Goal: Task Accomplishment & Management: Manage account settings

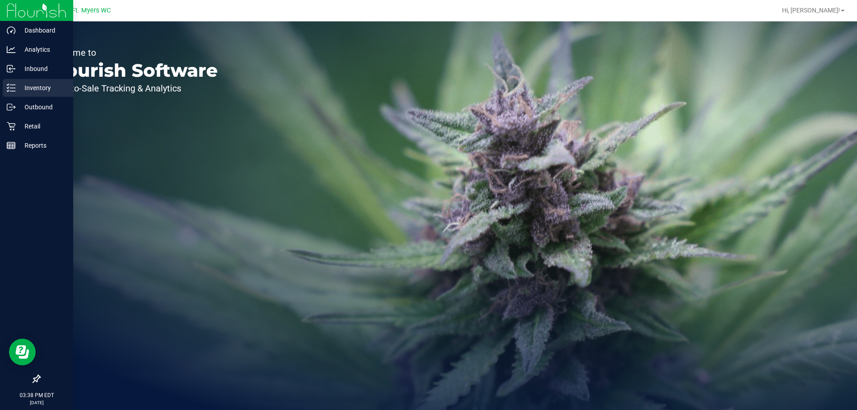
click at [8, 91] on icon at bounding box center [8, 90] width 2 height 1
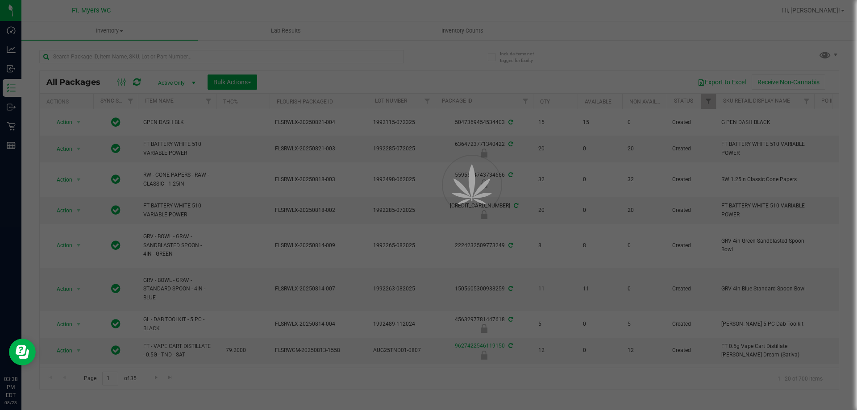
click at [134, 61] on div at bounding box center [428, 205] width 857 height 410
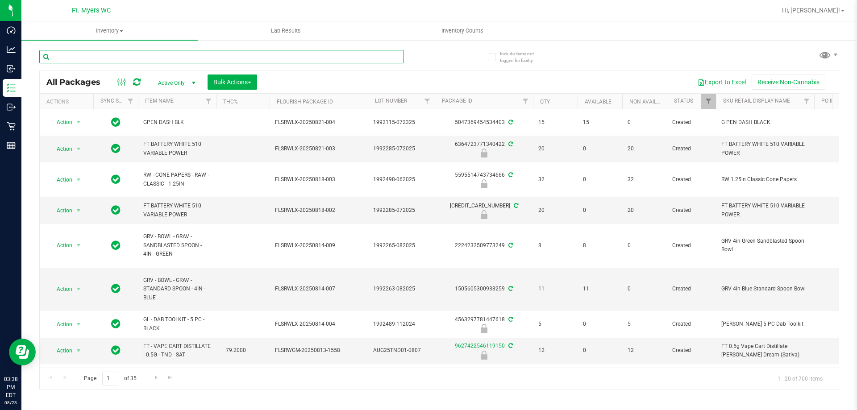
click at [96, 58] on input "text" at bounding box center [221, 56] width 365 height 13
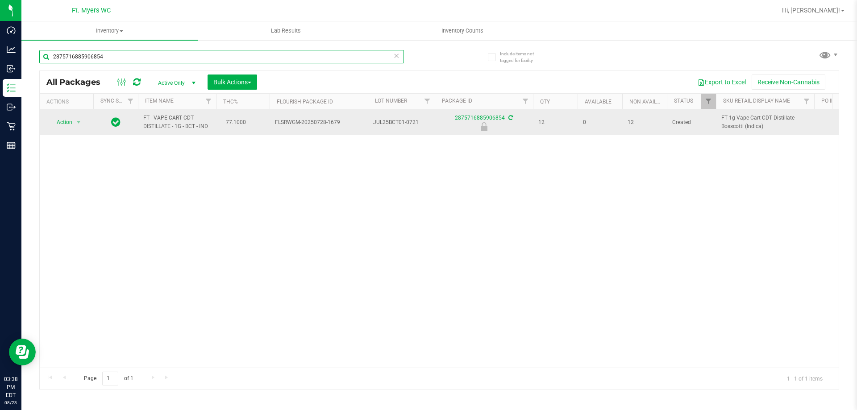
type input "2875716885906854"
click at [65, 125] on span "Action" at bounding box center [61, 122] width 24 height 12
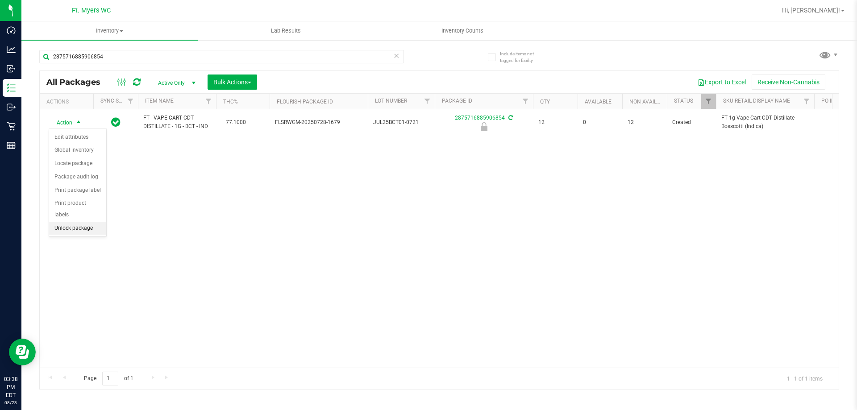
click at [82, 222] on li "Unlock package" at bounding box center [77, 228] width 57 height 13
click at [398, 54] on icon at bounding box center [396, 55] width 6 height 11
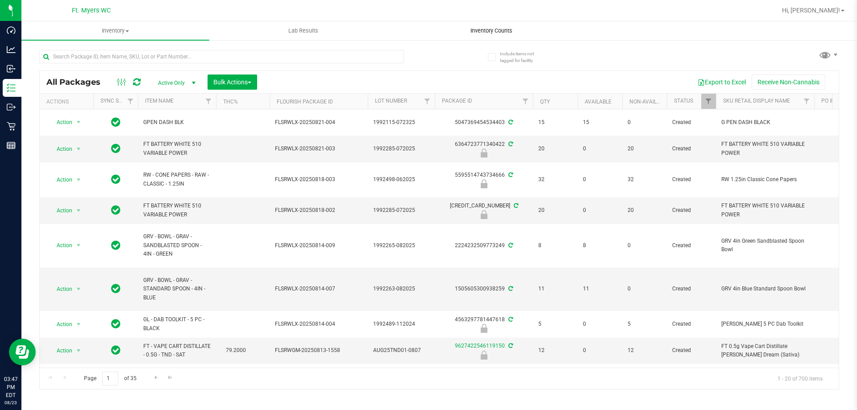
click at [491, 34] on span "Inventory Counts" at bounding box center [491, 31] width 66 height 8
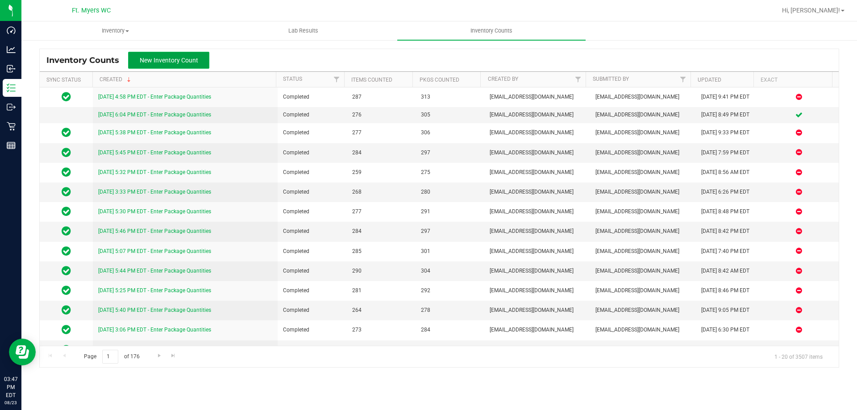
click at [175, 52] on button "New Inventory Count" at bounding box center [168, 60] width 81 height 17
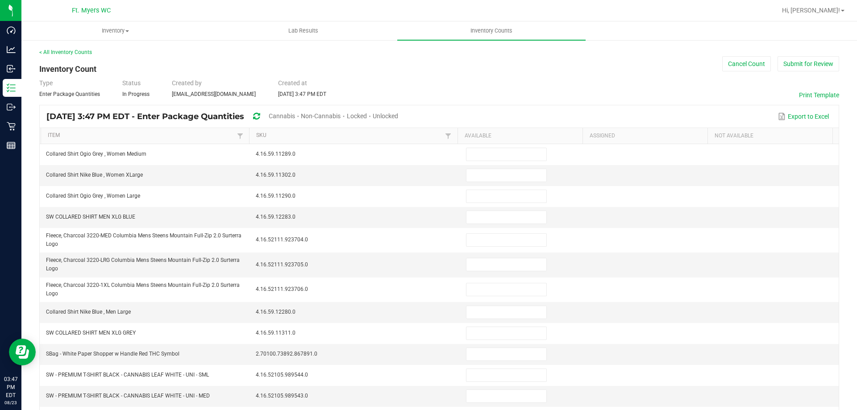
click at [398, 117] on span "Unlocked" at bounding box center [385, 115] width 25 height 7
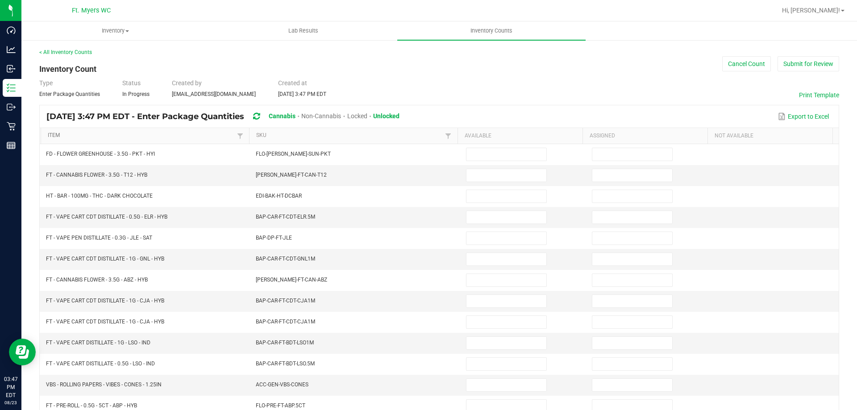
click at [88, 139] on link "Item" at bounding box center [141, 135] width 187 height 7
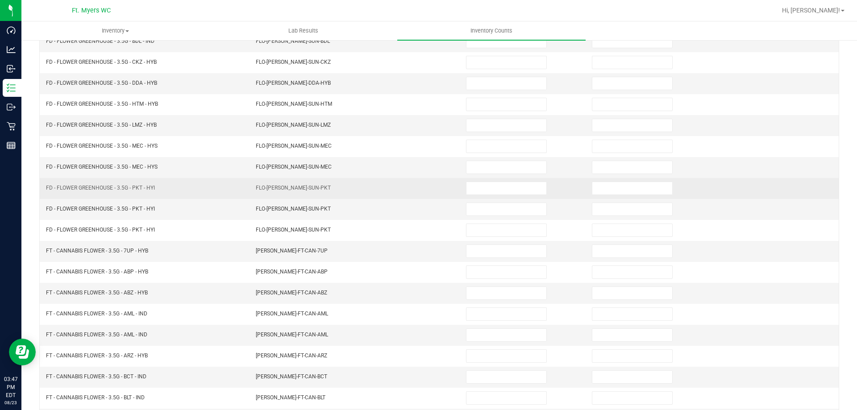
scroll to position [185, 0]
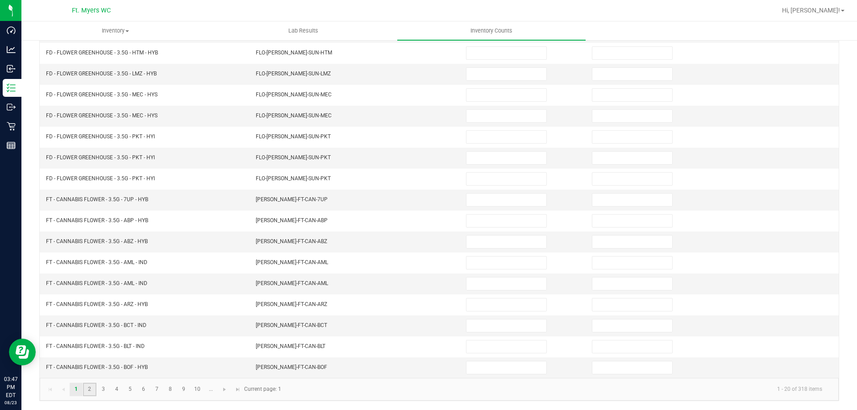
click at [89, 389] on link "2" at bounding box center [89, 389] width 13 height 13
click at [102, 389] on link "3" at bounding box center [103, 389] width 13 height 13
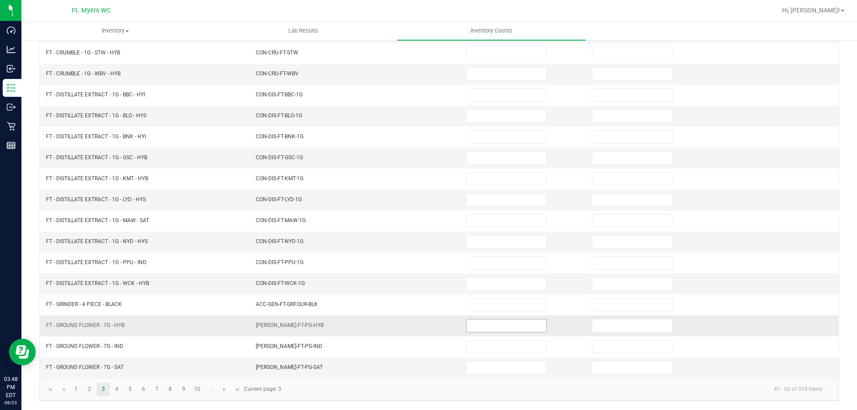
click at [489, 326] on input at bounding box center [506, 326] width 80 height 12
type input "2"
type input "0"
click at [117, 389] on link "4" at bounding box center [116, 389] width 13 height 13
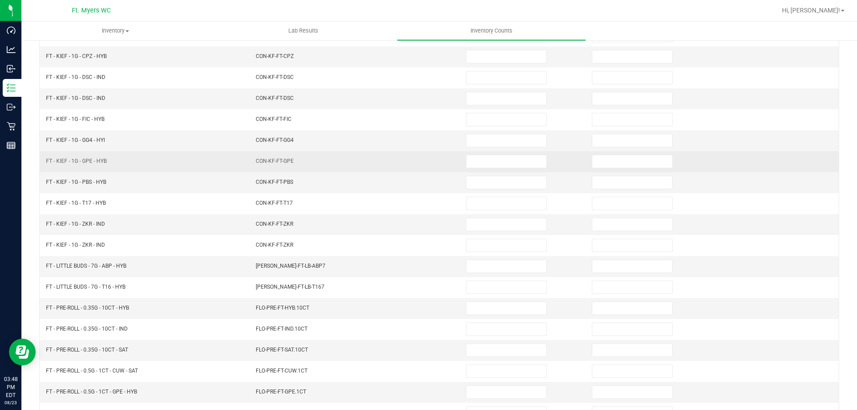
scroll to position [134, 0]
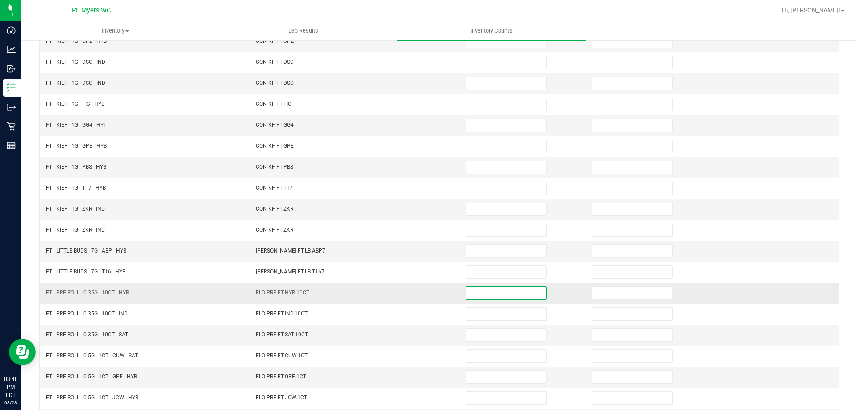
click at [507, 297] on input at bounding box center [506, 293] width 80 height 12
click at [506, 295] on input at bounding box center [506, 293] width 80 height 12
type input "15"
type input "0"
type input "9"
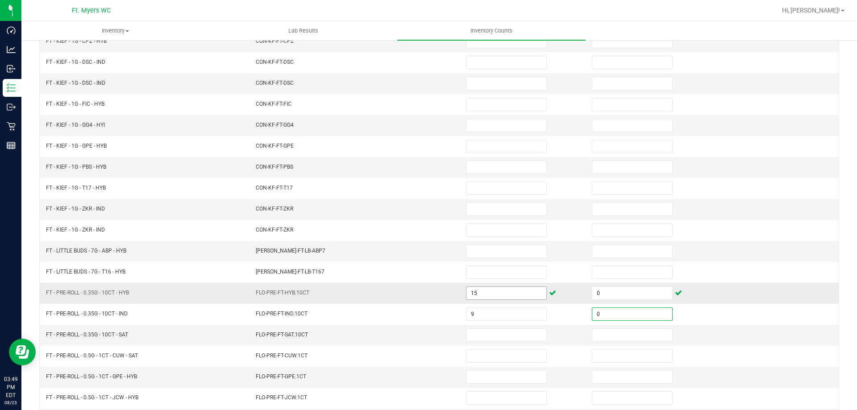
type input "0"
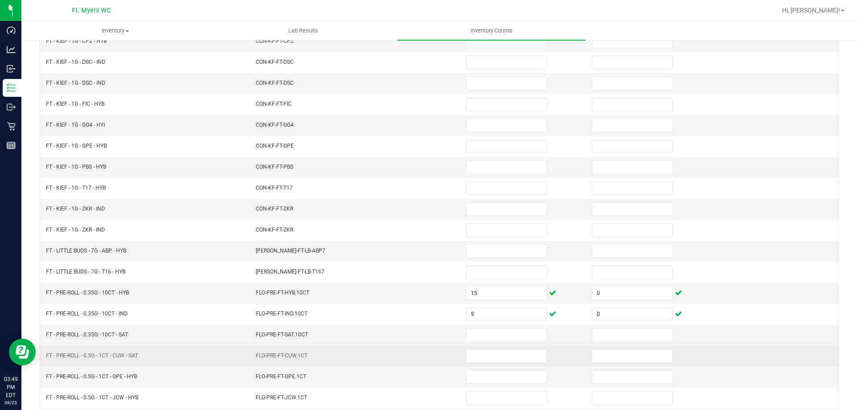
click at [403, 364] on td "FLO-PRE-FT-CUW.1CT" at bounding box center [355, 356] width 210 height 21
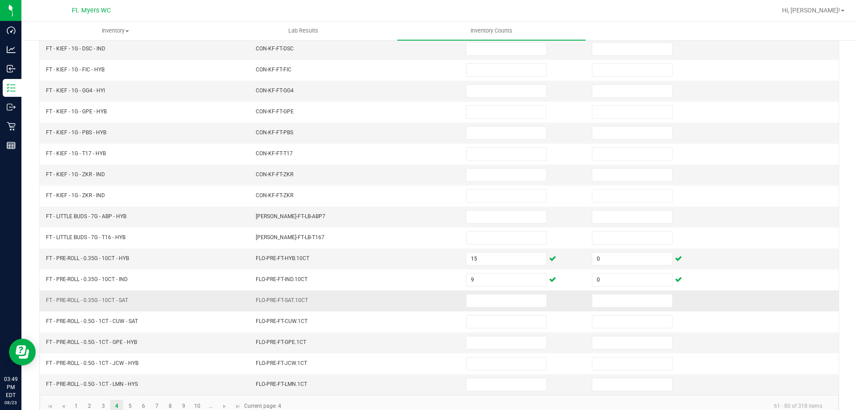
scroll to position [185, 0]
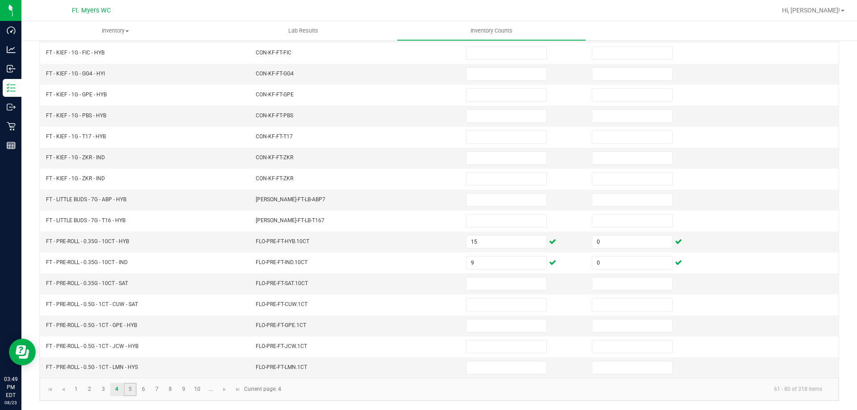
click at [133, 394] on link "5" at bounding box center [130, 389] width 13 height 13
click at [142, 388] on link "6" at bounding box center [143, 389] width 13 height 13
click at [158, 389] on link "7" at bounding box center [156, 389] width 13 height 13
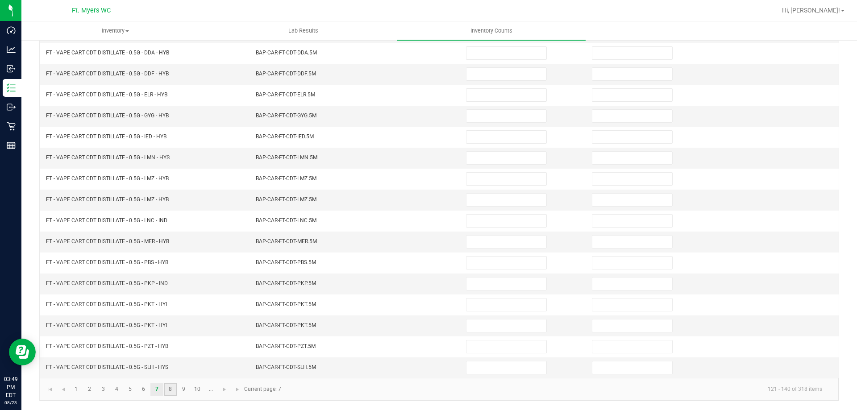
click at [168, 389] on link "8" at bounding box center [170, 389] width 13 height 13
click at [183, 388] on link "9" at bounding box center [183, 389] width 13 height 13
click at [197, 391] on link "10" at bounding box center [197, 389] width 13 height 13
click at [228, 388] on span "Go to the next page" at bounding box center [224, 389] width 7 height 7
click at [102, 387] on link "12" at bounding box center [103, 389] width 13 height 13
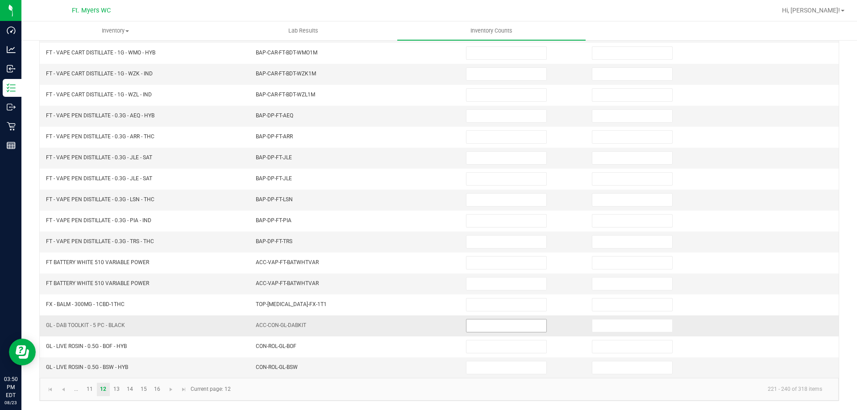
click at [501, 329] on input at bounding box center [506, 326] width 80 height 12
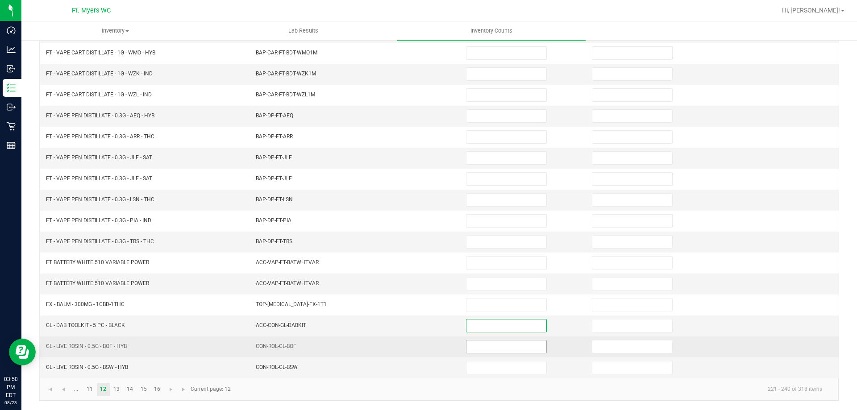
click at [490, 351] on input at bounding box center [506, 347] width 80 height 12
type input "1"
type input "0"
type input "3"
type input "0"
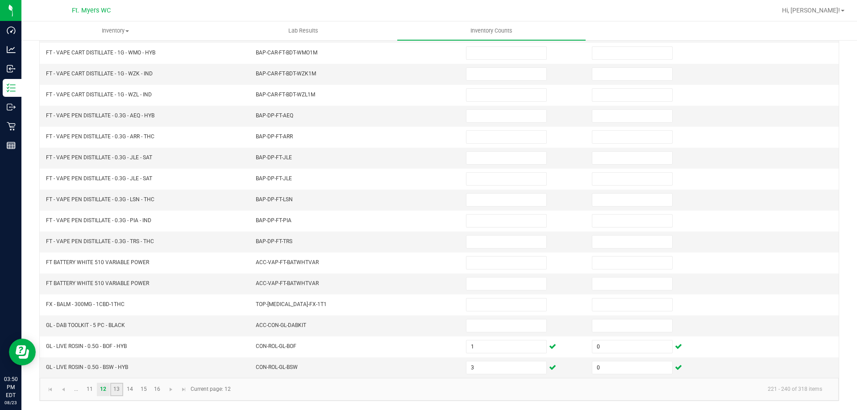
click at [116, 389] on link "13" at bounding box center [116, 389] width 13 height 13
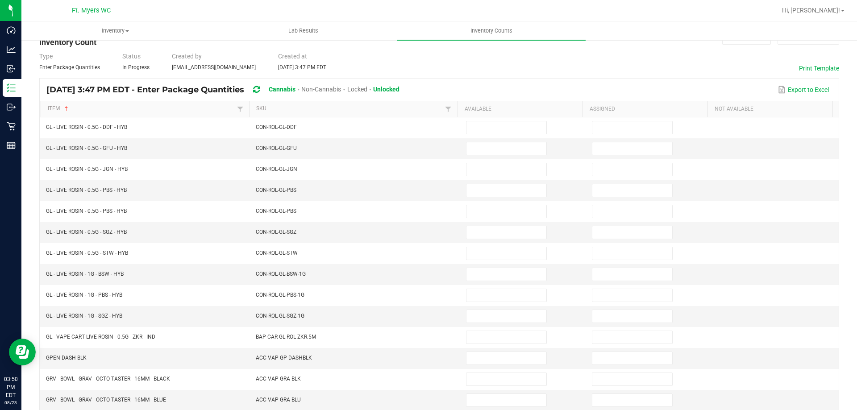
scroll to position [7, 0]
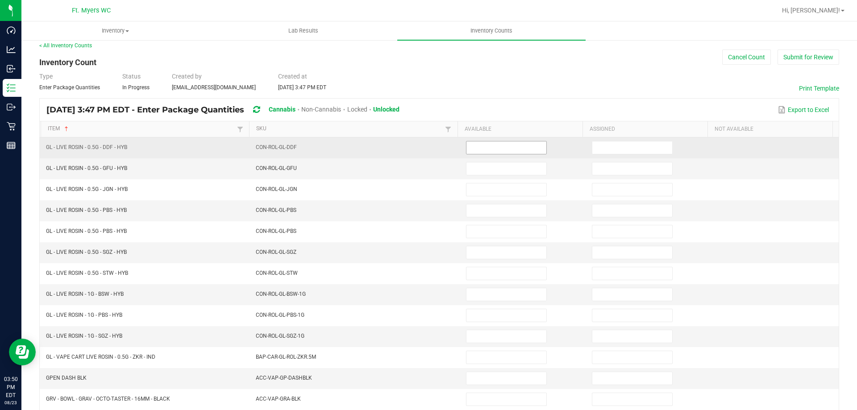
click at [479, 141] on span at bounding box center [506, 147] width 81 height 13
click at [487, 147] on input at bounding box center [506, 147] width 80 height 12
type input "6"
type input "0"
type input "4"
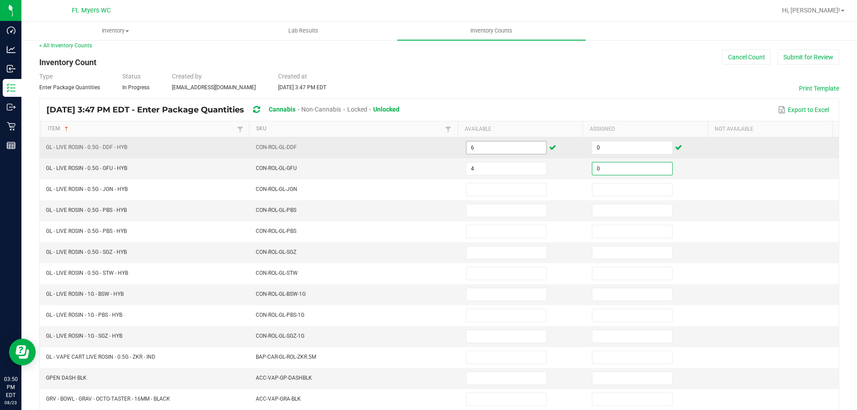
type input "0"
type input "2"
type input "0"
type input "7"
type input "0"
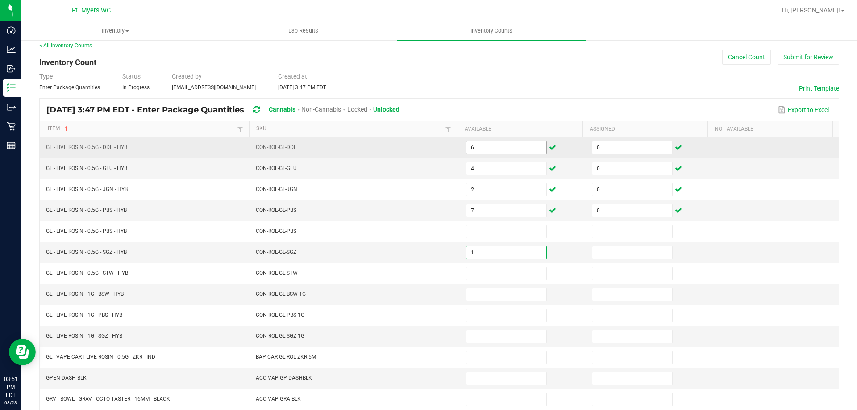
type input "1"
type input "0"
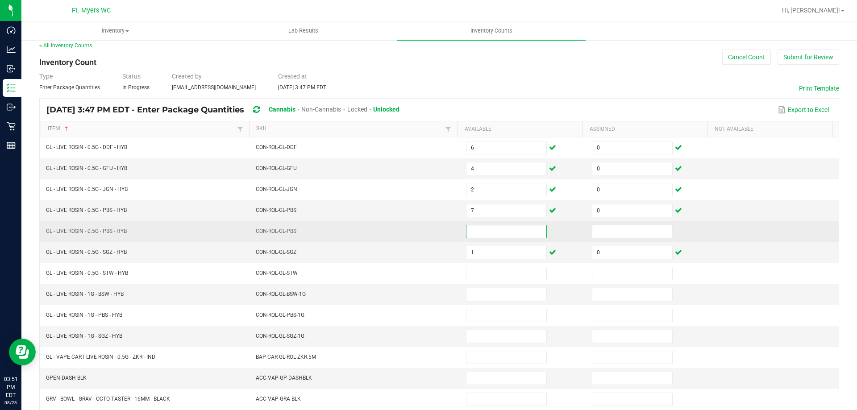
click at [466, 230] on input at bounding box center [506, 231] width 80 height 12
type input "0"
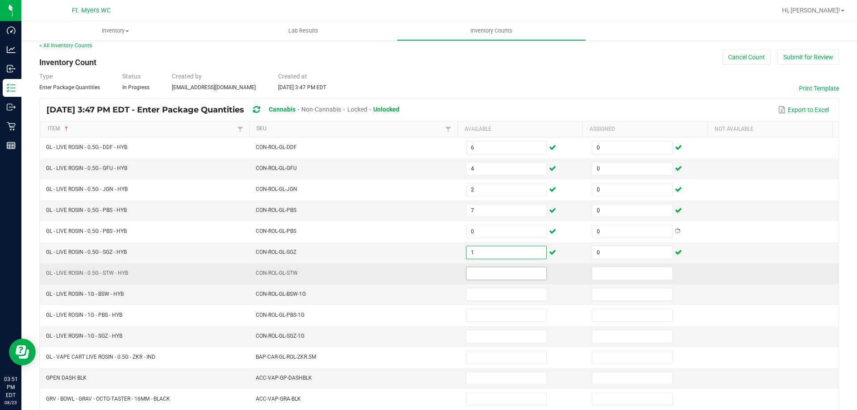
click at [477, 269] on input at bounding box center [506, 273] width 80 height 12
type input "3"
type input "0"
type input "4"
type input "0"
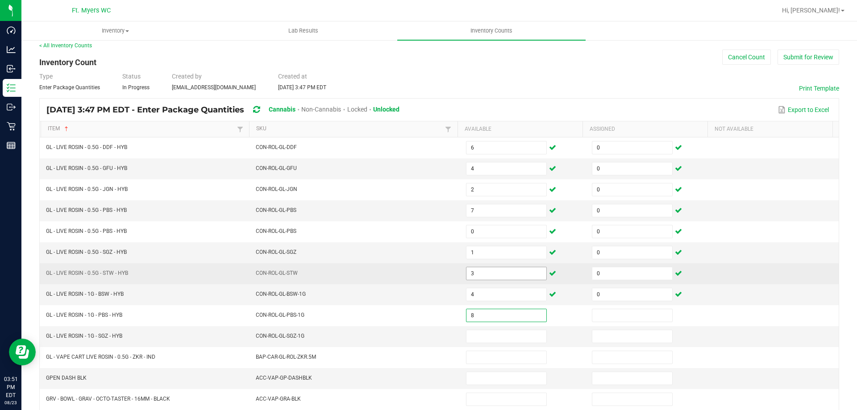
type input "8"
type input "0"
type input "8"
type input "0"
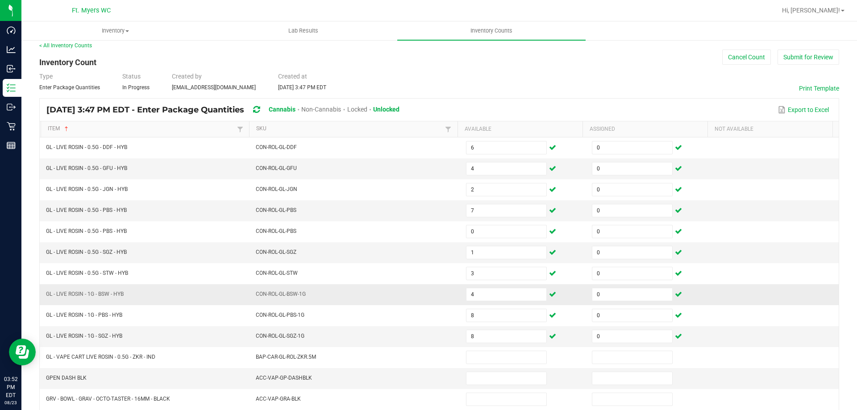
click at [227, 304] on td "GL - LIVE ROSIN - 1G - BSW - HYB" at bounding box center [146, 294] width 210 height 21
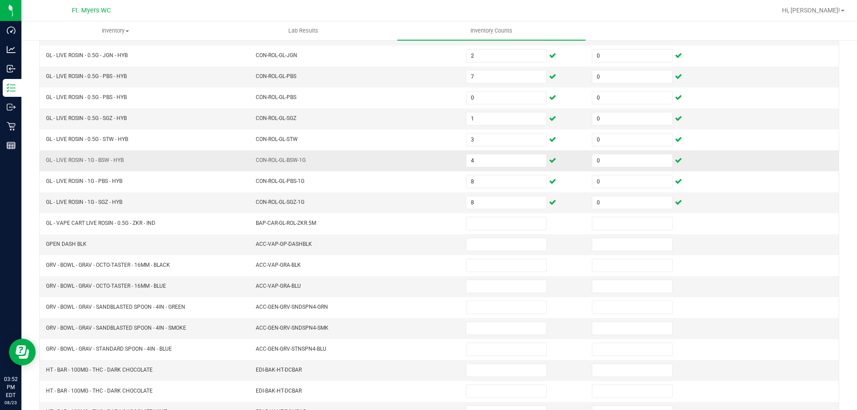
scroll to position [185, 0]
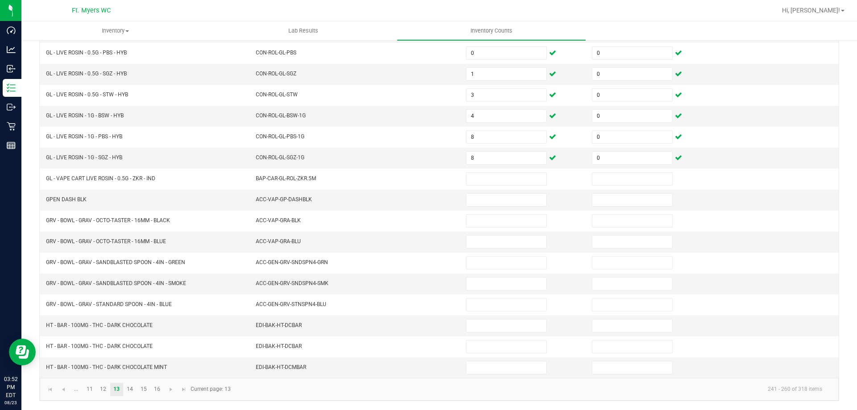
click at [355, 383] on kendo-pager-info "241 - 260 of 318 items" at bounding box center [532, 389] width 593 height 15
click at [487, 318] on td at bounding box center [524, 326] width 126 height 21
click at [490, 324] on input at bounding box center [506, 326] width 80 height 12
type input "30"
type input "0"
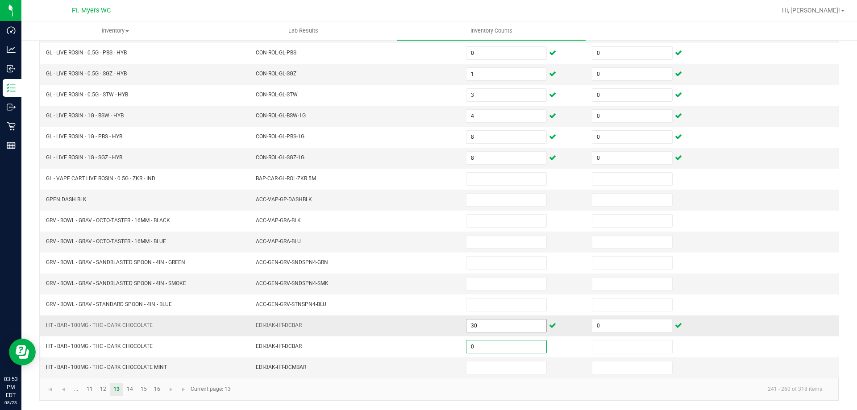
type input "0"
type input "20"
type input "0"
click at [394, 390] on kendo-pager-info "241 - 260 of 318 items" at bounding box center [532, 389] width 593 height 15
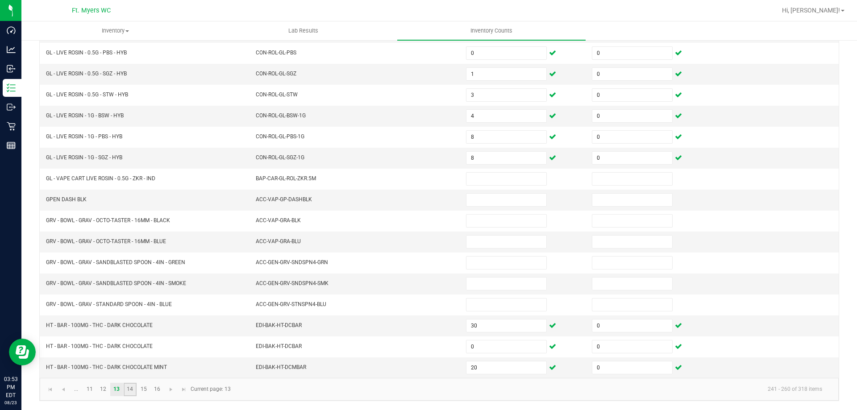
click at [130, 388] on link "14" at bounding box center [130, 389] width 13 height 13
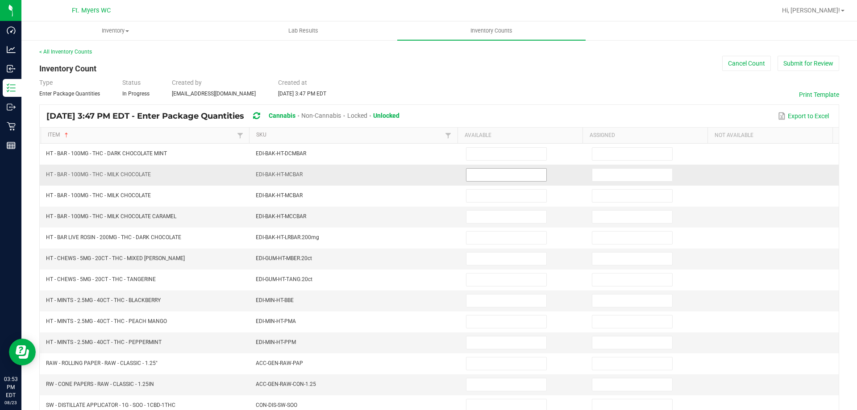
scroll to position [0, 0]
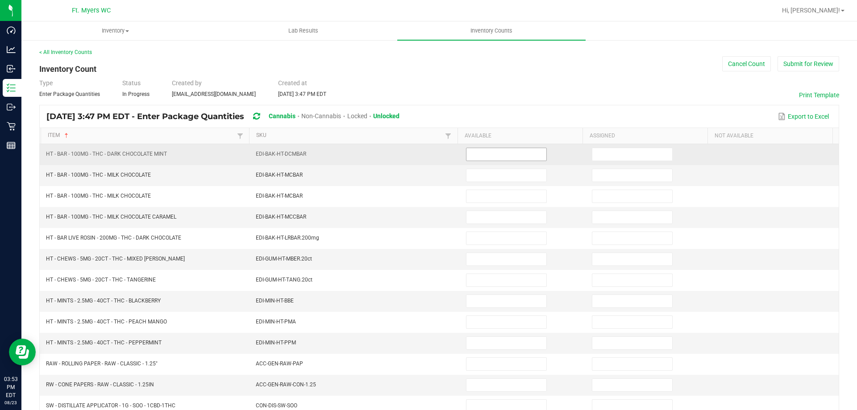
click at [487, 155] on input at bounding box center [506, 154] width 80 height 12
type input "0"
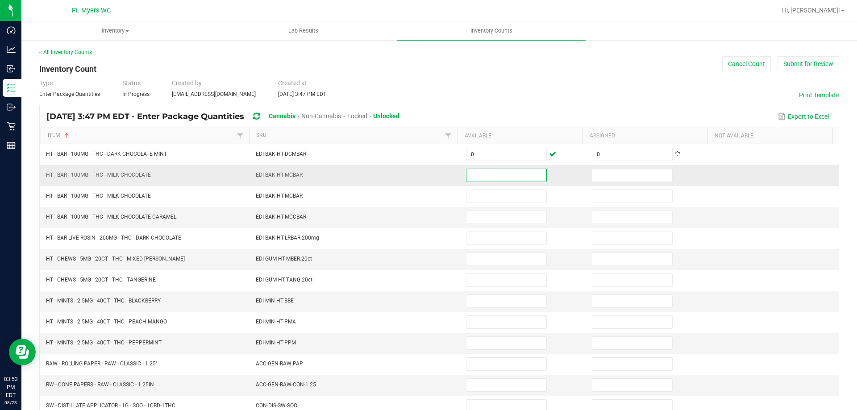
click at [407, 174] on td "EDI-BAK-HT-MCBAR" at bounding box center [355, 175] width 210 height 21
click at [501, 176] on input at bounding box center [506, 175] width 80 height 12
type input "20"
type input "0"
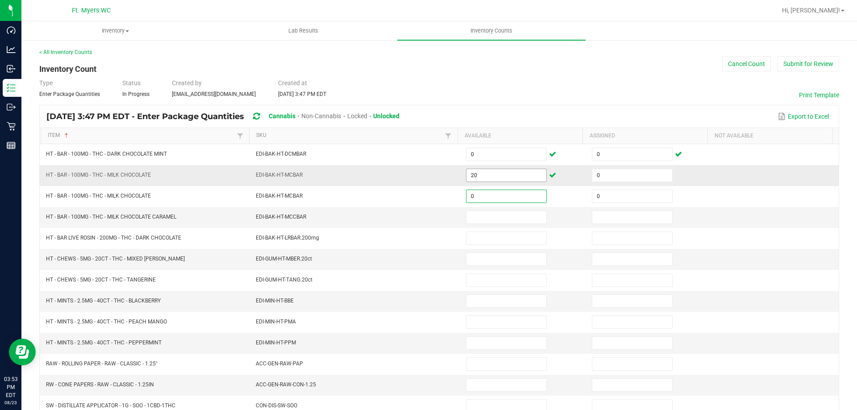
type input "0"
click at [400, 216] on td "EDI-BAK-HT-MCCBAR" at bounding box center [355, 217] width 210 height 21
click at [481, 218] on input at bounding box center [506, 217] width 80 height 12
click at [402, 220] on td "EDI-BAK-HT-MCCBAR" at bounding box center [355, 217] width 210 height 21
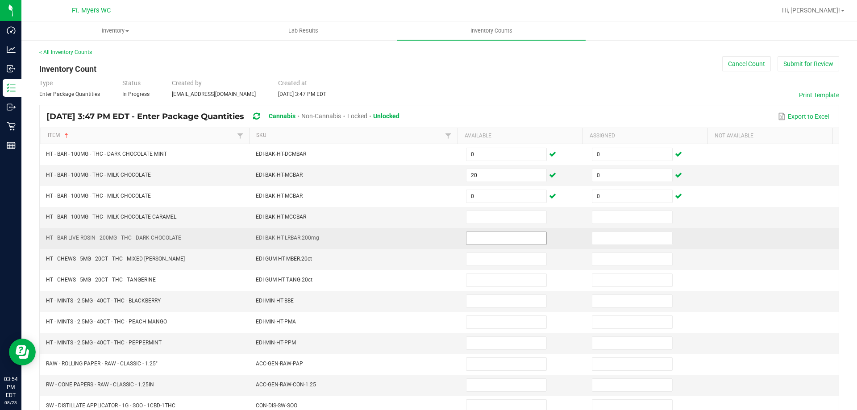
click at [474, 240] on input at bounding box center [506, 238] width 80 height 12
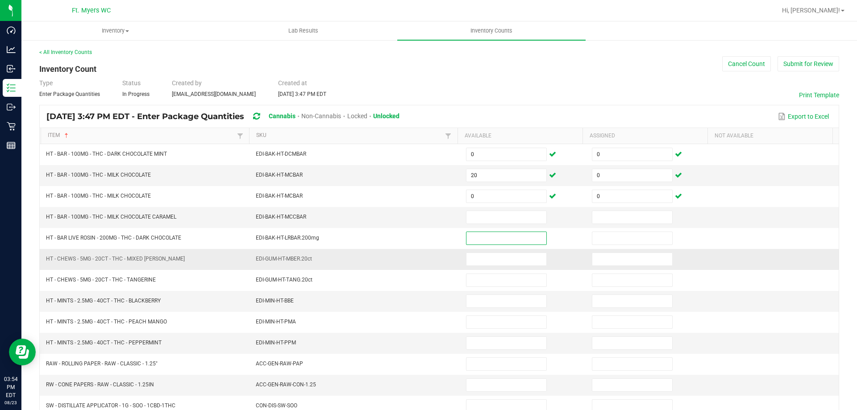
click at [410, 259] on td "EDI-GUM-HT-MBER.20ct" at bounding box center [355, 259] width 210 height 21
click at [511, 259] on input at bounding box center [506, 259] width 80 height 12
click at [409, 250] on td "EDI-GUM-HT-MBER.20ct" at bounding box center [355, 259] width 210 height 21
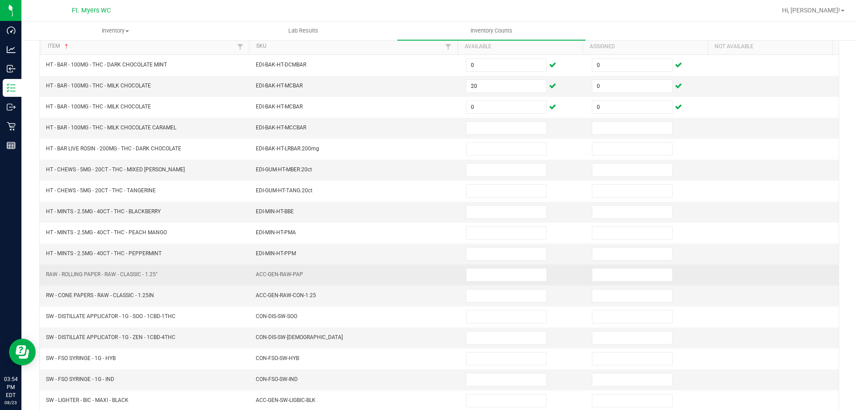
scroll to position [45, 0]
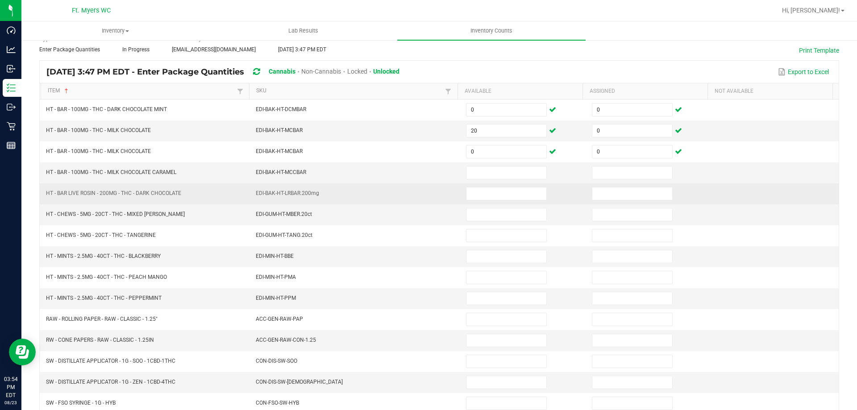
click at [405, 190] on td "EDI-BAK-HT-LRBAR.200mg" at bounding box center [355, 193] width 210 height 21
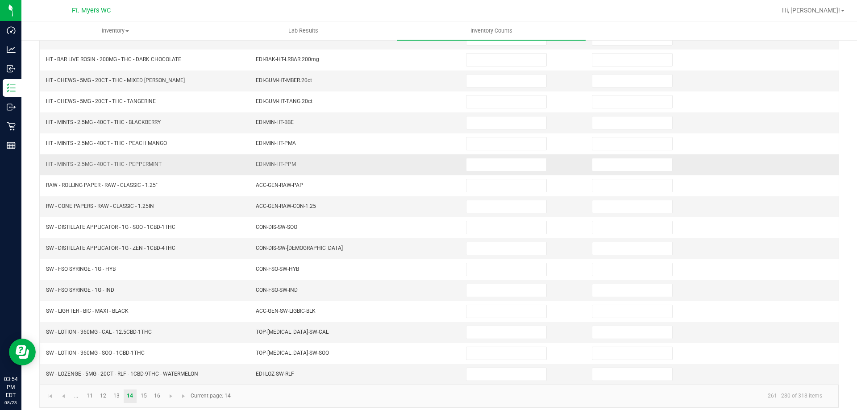
scroll to position [185, 0]
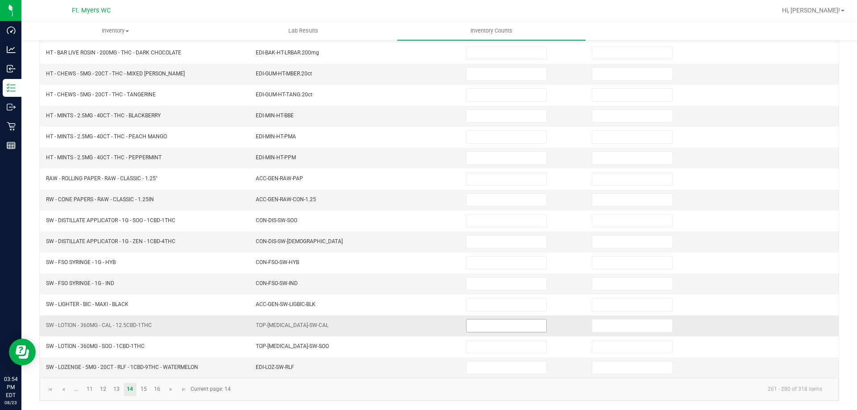
click at [487, 326] on input at bounding box center [506, 326] width 80 height 12
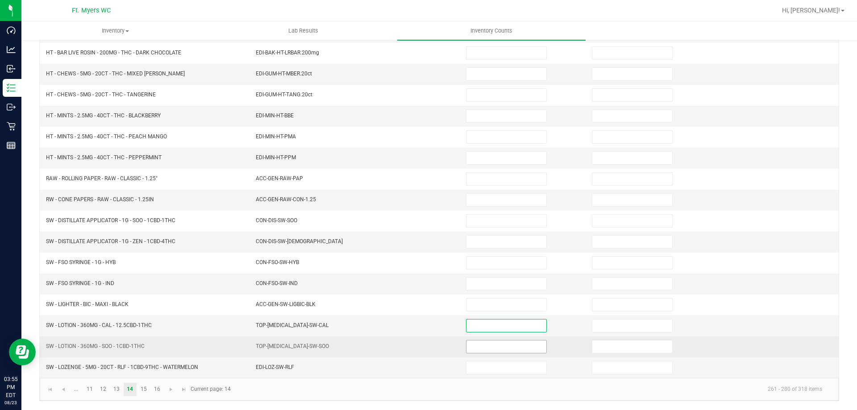
click at [481, 347] on input at bounding box center [506, 347] width 80 height 12
type input "5"
type input "0"
type input "13"
type input "0"
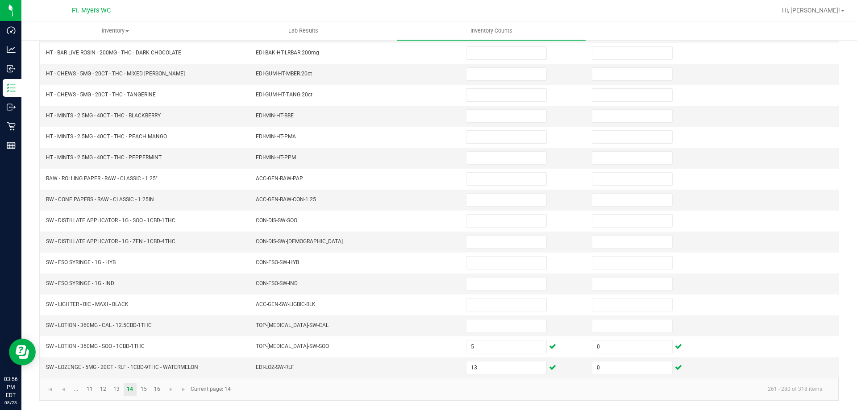
click at [287, 393] on kendo-pager-info "261 - 280 of 318 items" at bounding box center [532, 389] width 593 height 15
click at [140, 389] on link "15" at bounding box center [143, 389] width 13 height 13
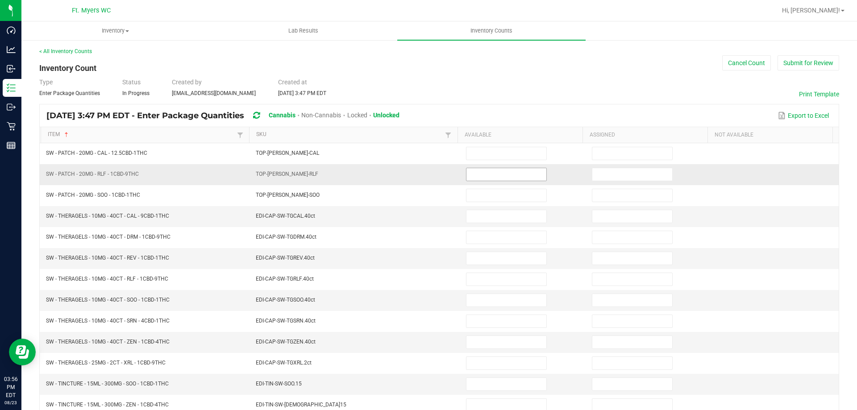
scroll to position [0, 0]
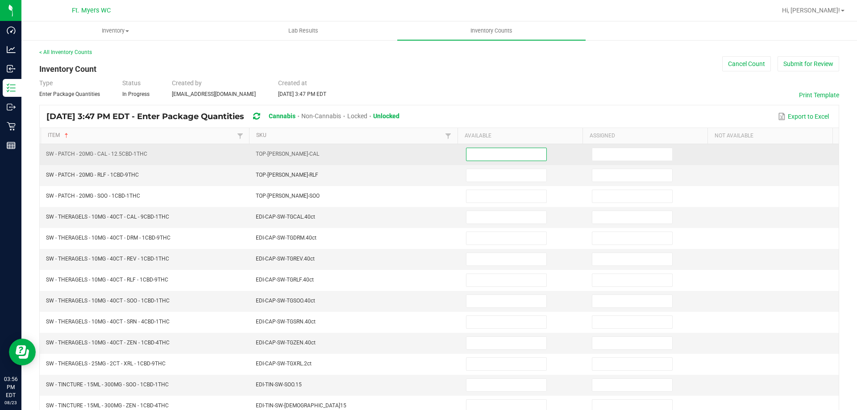
click at [474, 154] on input at bounding box center [506, 154] width 80 height 12
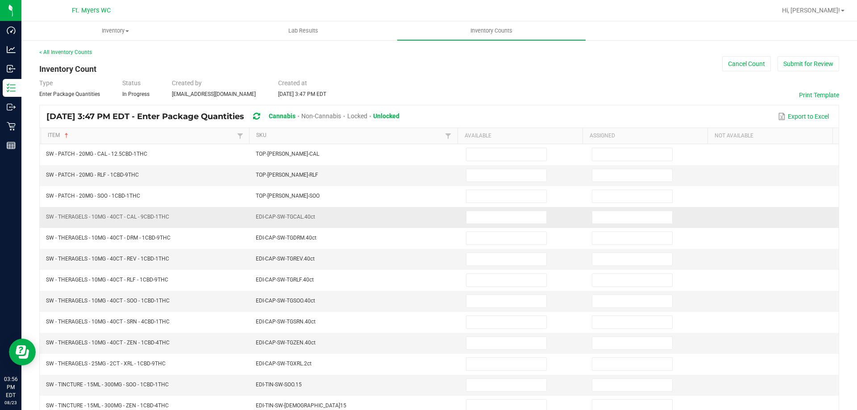
click at [403, 226] on td "EDI-CAP-SW-TGCAL.40ct" at bounding box center [355, 217] width 210 height 21
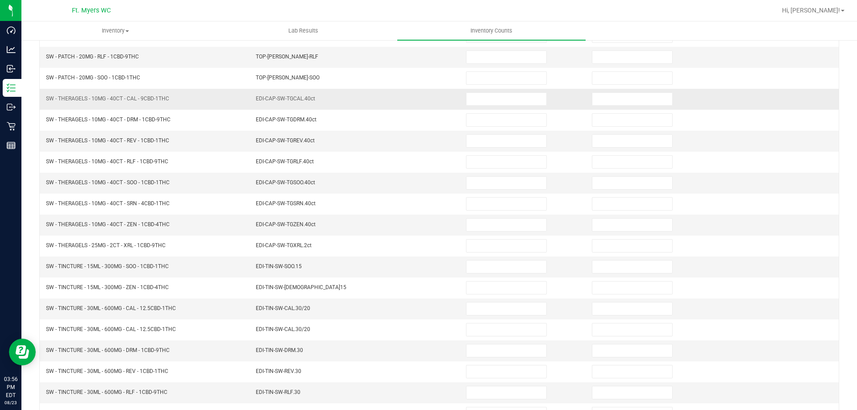
scroll to position [134, 0]
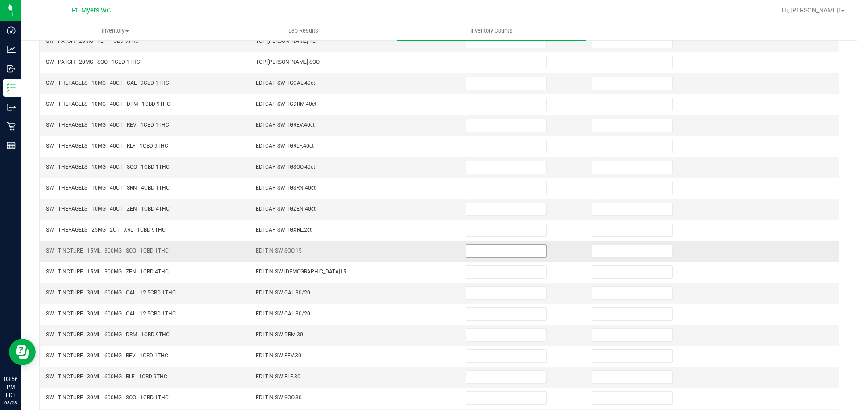
click at [489, 251] on input at bounding box center [506, 251] width 80 height 12
type input "11"
type input "0"
click at [489, 251] on input at bounding box center [506, 251] width 80 height 12
type input "6"
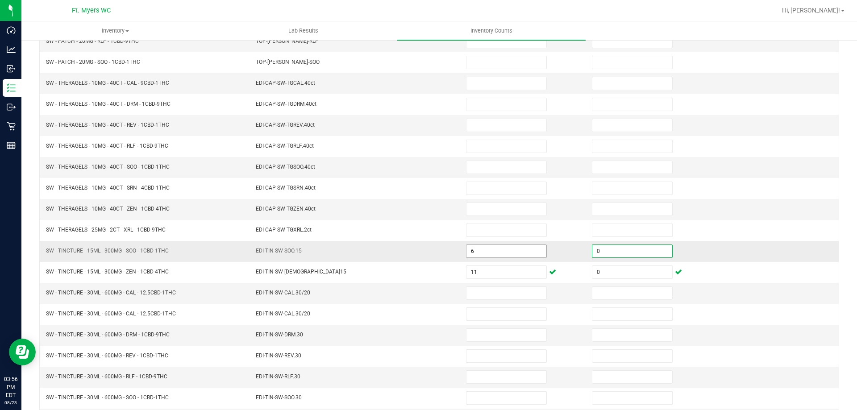
type input "0"
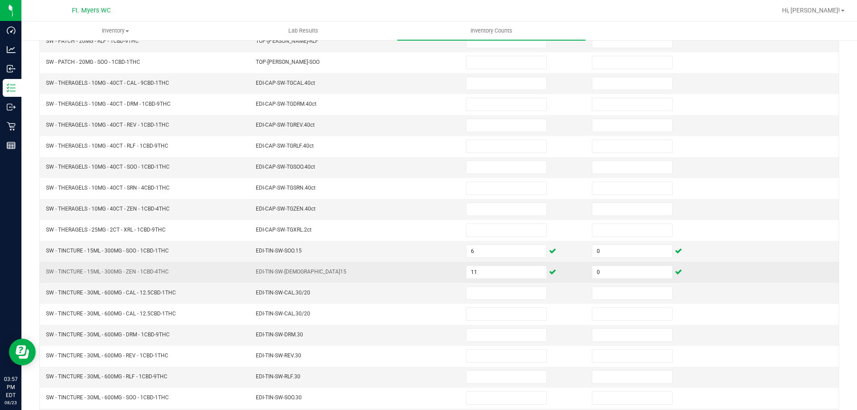
click at [422, 269] on td "EDI-TIN-SW-[DEMOGRAPHIC_DATA]15" at bounding box center [355, 272] width 210 height 21
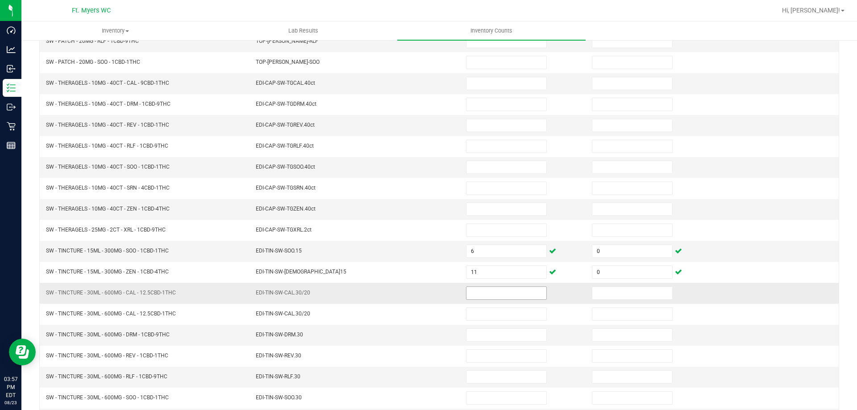
click at [483, 295] on input at bounding box center [506, 293] width 80 height 12
type input "12"
type input "0"
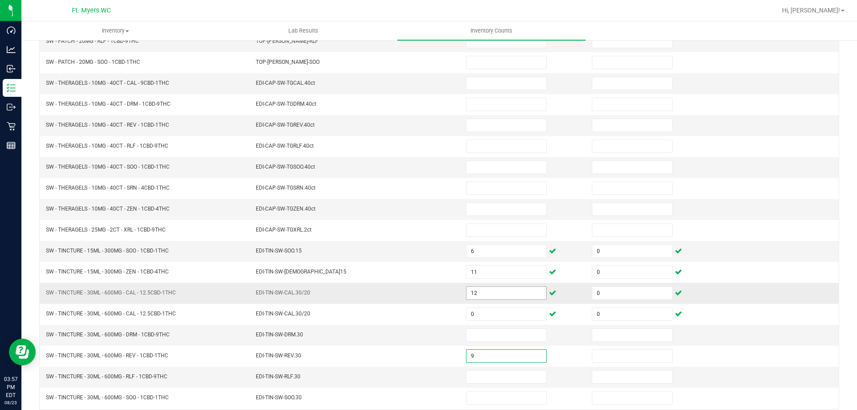
type input "9"
type input "0"
type input "9"
type input "0"
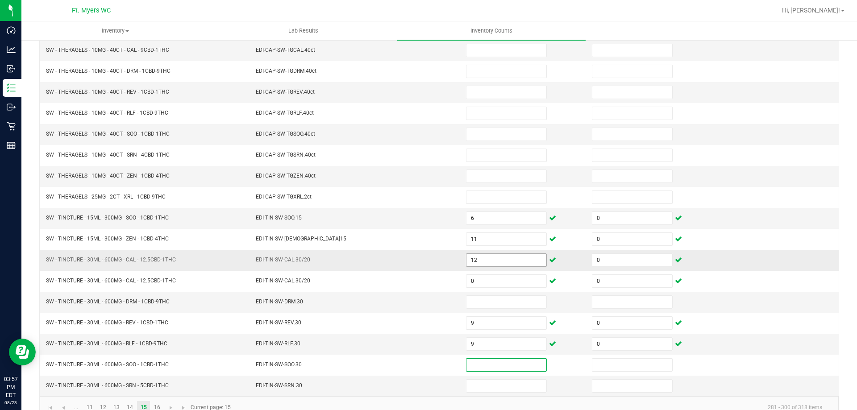
scroll to position [185, 0]
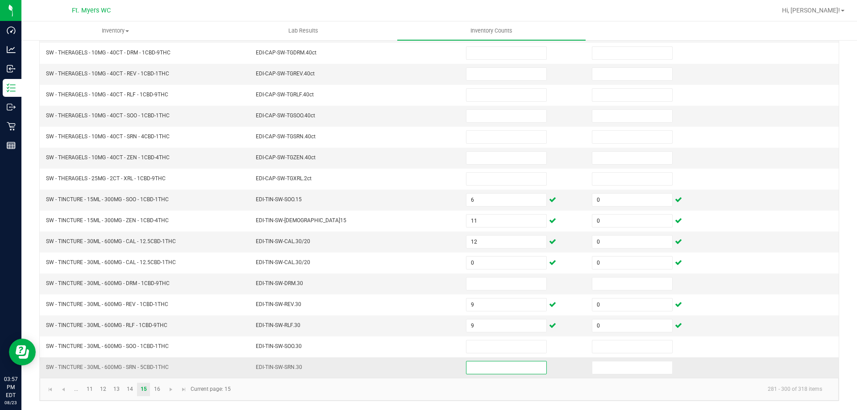
click at [482, 369] on input at bounding box center [506, 368] width 80 height 12
type input "2"
type input "0"
click at [372, 395] on kendo-pager-info "281 - 300 of 318 items" at bounding box center [532, 389] width 593 height 15
click at [159, 390] on link "16" at bounding box center [156, 389] width 13 height 13
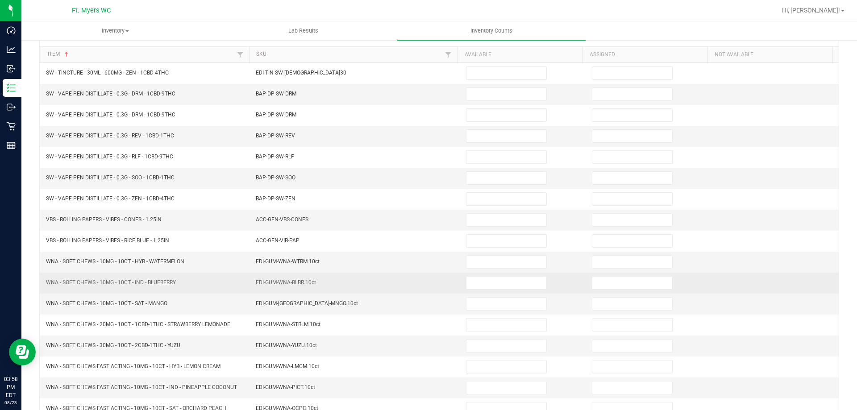
scroll to position [89, 0]
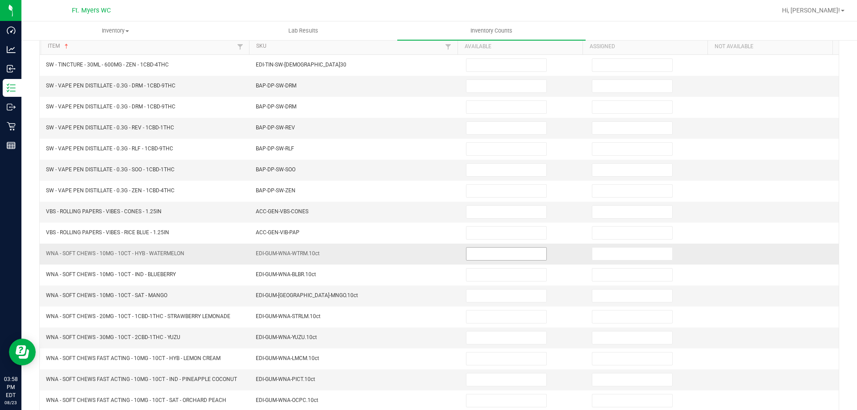
click at [483, 249] on input at bounding box center [506, 254] width 80 height 12
type input "14"
type input "0"
type input "32"
type input "0"
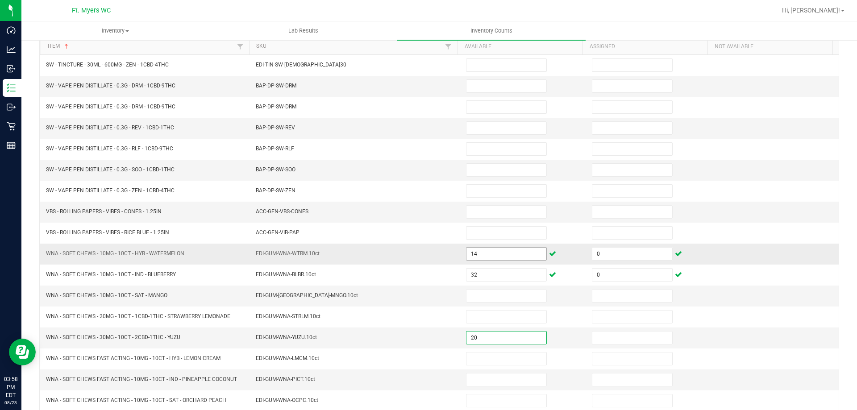
type input "20"
type input "0"
type input "29"
type input "0"
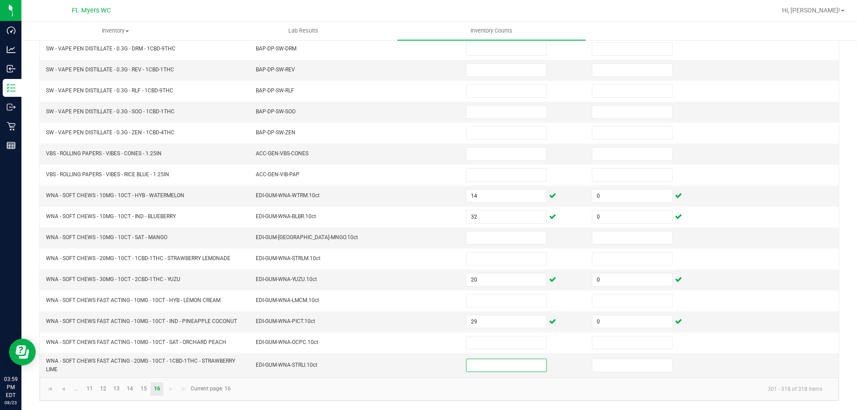
click at [364, 380] on kendo-pager "... 11 12 13 14 15 16 301 - 318 of 318 items Current page: 16" at bounding box center [439, 389] width 799 height 23
click at [478, 363] on input at bounding box center [506, 365] width 80 height 12
type input "8"
type input "0"
click at [304, 396] on kendo-pager-info "301 - 318 of 318 items" at bounding box center [532, 389] width 593 height 15
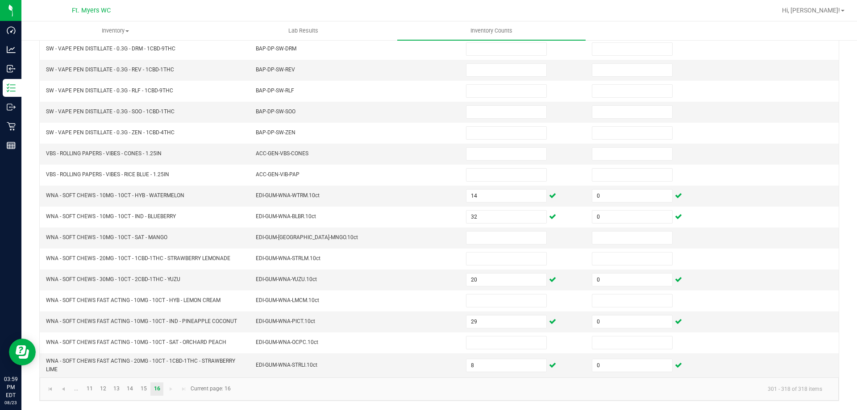
click at [313, 385] on kendo-pager-info "301 - 318 of 318 items" at bounding box center [532, 389] width 593 height 15
click at [277, 397] on kendo-pager "... 11 12 13 14 15 16 301 - 318 of 318 items Current page: 16" at bounding box center [439, 389] width 799 height 23
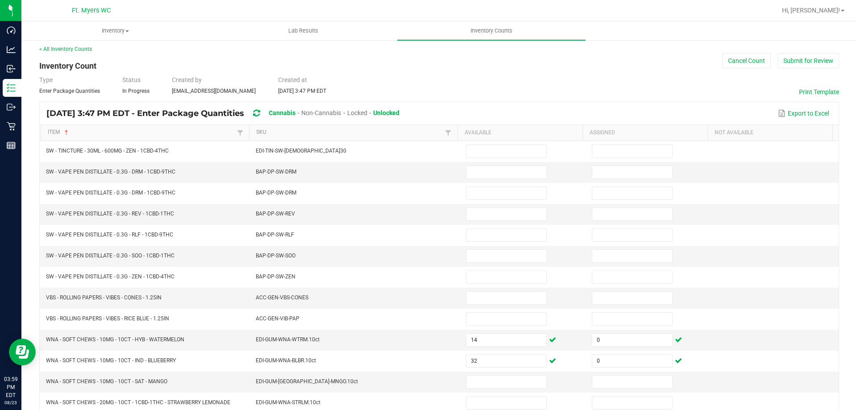
scroll to position [0, 0]
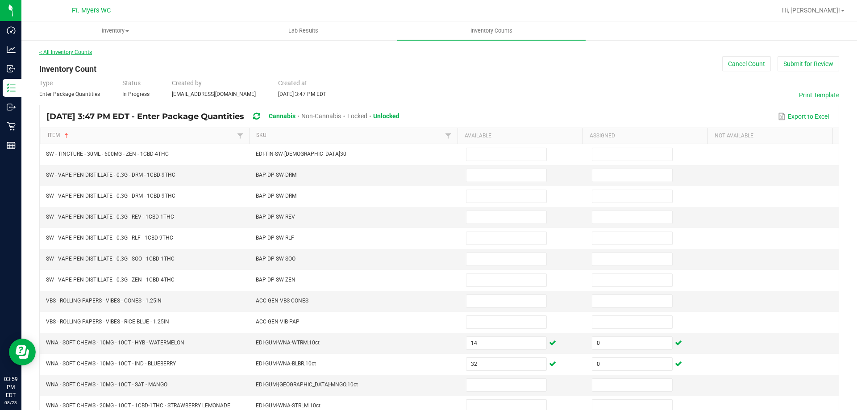
click at [71, 50] on link "< All Inventory Counts" at bounding box center [65, 52] width 53 height 6
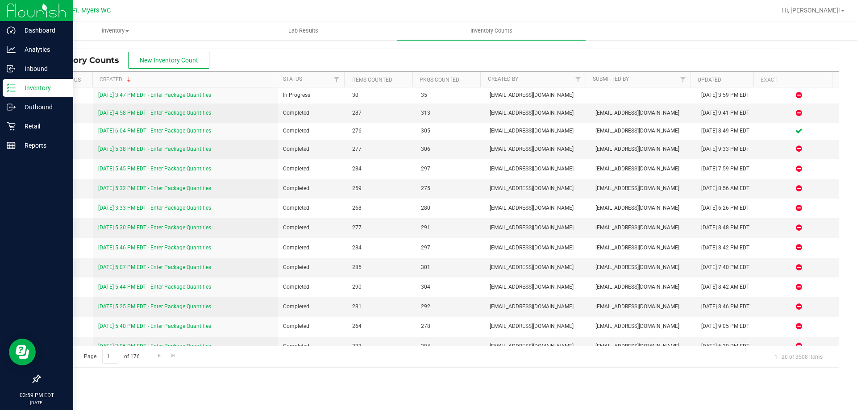
click at [24, 88] on p "Inventory" at bounding box center [43, 88] width 54 height 11
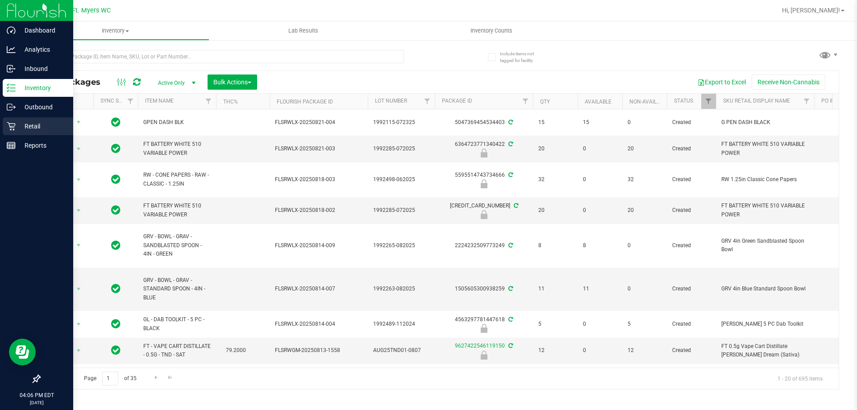
click at [37, 121] on p "Retail" at bounding box center [43, 126] width 54 height 11
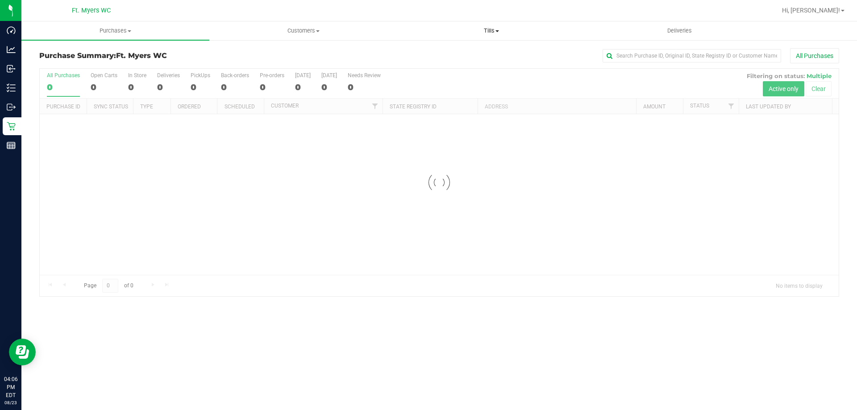
click at [500, 31] on span "Tills" at bounding box center [491, 31] width 187 height 8
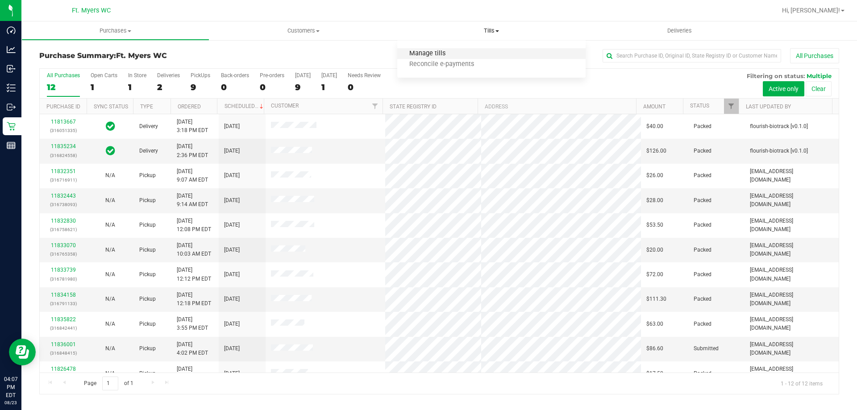
click at [439, 55] on span "Manage tills" at bounding box center [427, 54] width 60 height 8
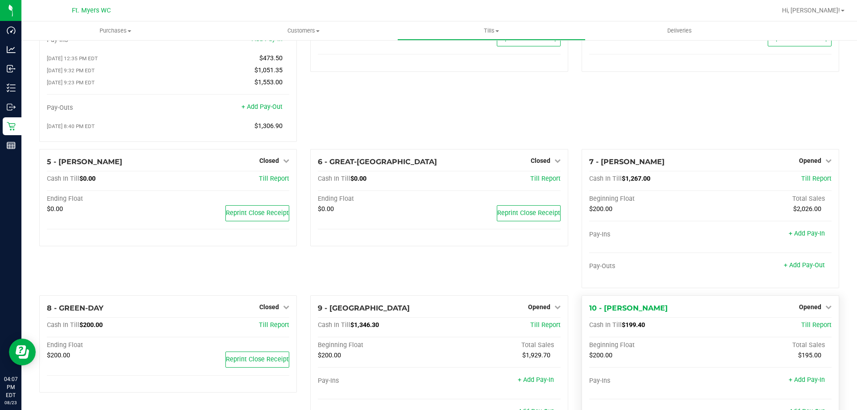
scroll to position [179, 0]
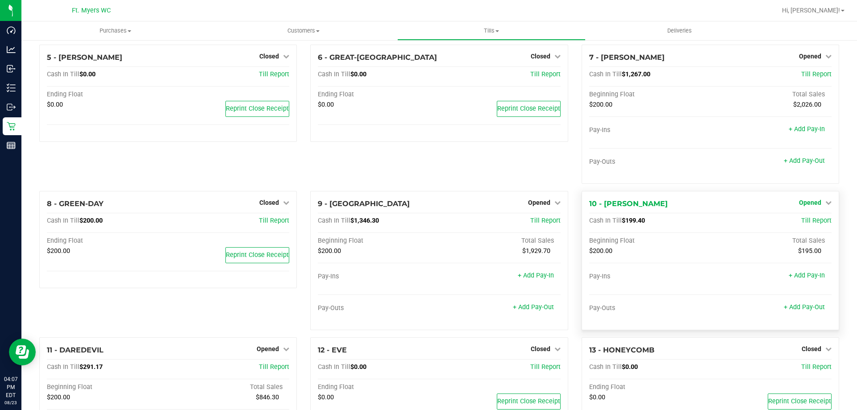
click at [807, 204] on span "Opened" at bounding box center [810, 202] width 22 height 7
click at [797, 227] on div "Close Till" at bounding box center [811, 221] width 66 height 11
click at [800, 225] on link "Close Till" at bounding box center [811, 220] width 24 height 7
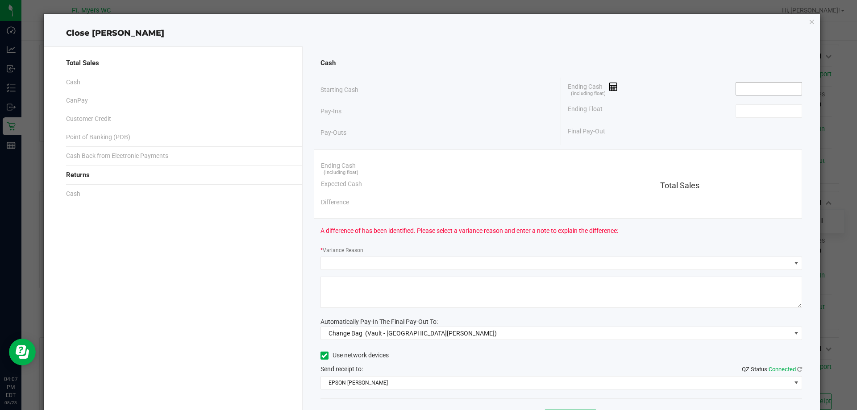
click at [760, 94] on input at bounding box center [769, 89] width 66 height 12
type input "$0.00"
click at [749, 115] on input at bounding box center [769, 111] width 66 height 12
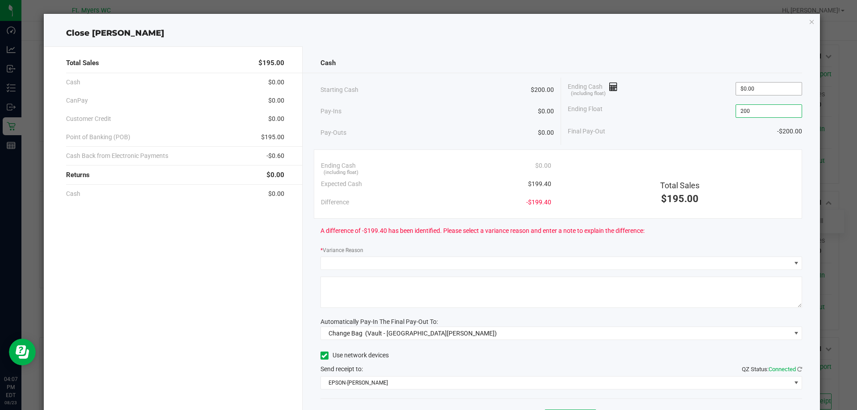
type input "200"
type input "0"
type input "$200.00"
click at [764, 86] on input "0" at bounding box center [769, 89] width 66 height 12
click at [684, 136] on div "Final Pay-Out $0.00" at bounding box center [685, 131] width 234 height 18
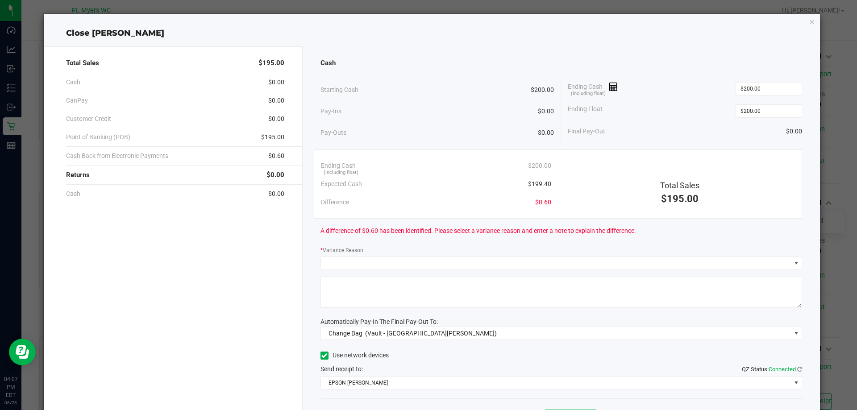
click at [753, 79] on div "Ending Cash (including float) $200.00" at bounding box center [685, 89] width 234 height 22
click at [759, 84] on input "200" at bounding box center [769, 89] width 66 height 12
click at [590, 142] on div "Starting Cash $200.00 Pay-Ins $0.00 Pay-Outs $0.00 Ending Cash (including float…" at bounding box center [561, 111] width 482 height 67
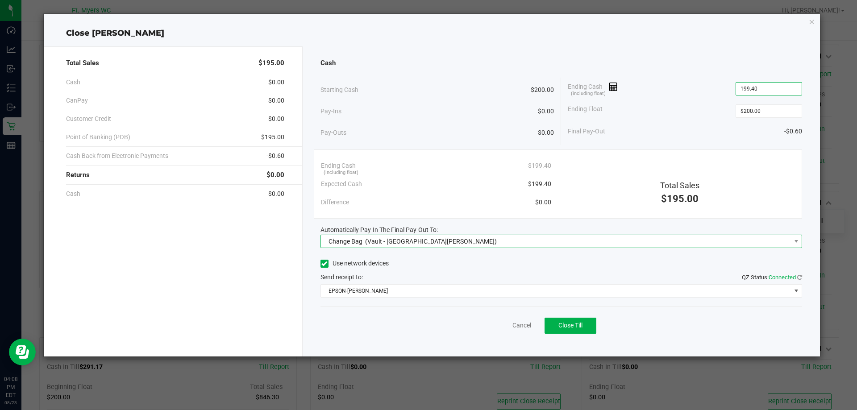
type input "$199.40"
click at [414, 244] on span "(Vault - [GEOGRAPHIC_DATA][PERSON_NAME])" at bounding box center [431, 241] width 132 height 7
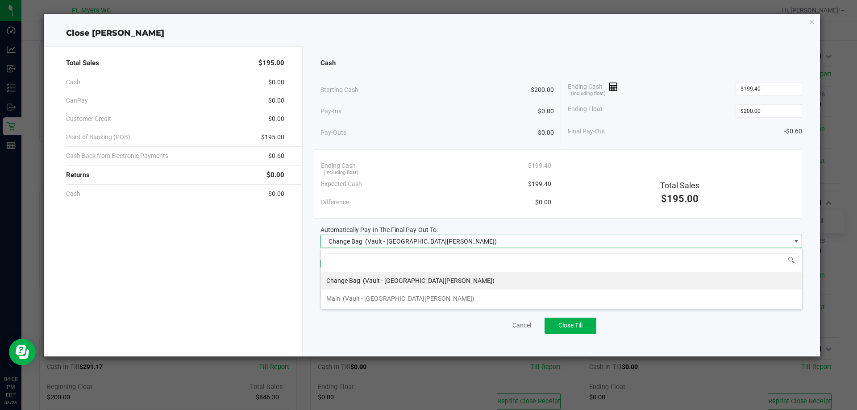
scroll to position [13, 482]
click at [353, 297] on span "(Vault - [GEOGRAPHIC_DATA][PERSON_NAME])" at bounding box center [409, 298] width 132 height 7
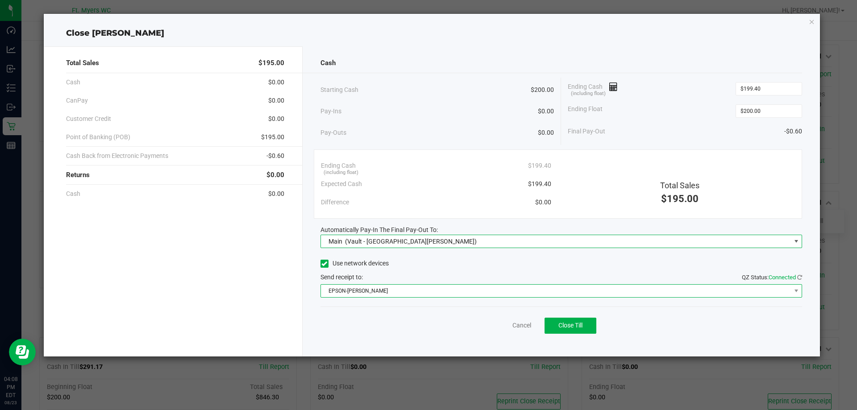
click at [424, 297] on span "EPSON-[PERSON_NAME]" at bounding box center [561, 290] width 482 height 13
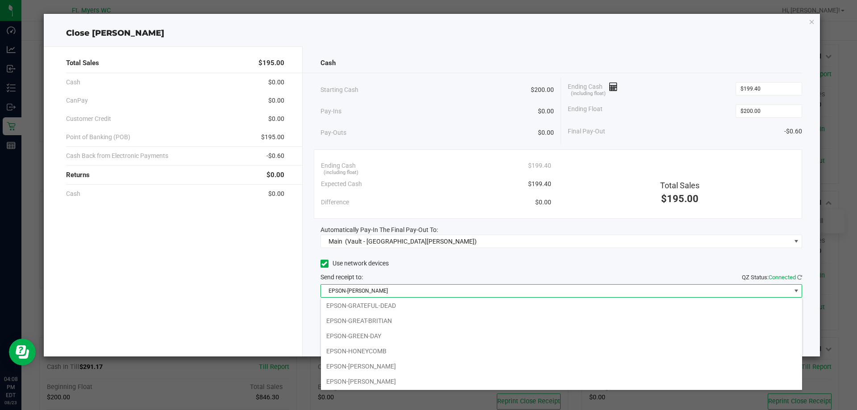
scroll to position [62, 0]
click at [377, 347] on li "EPSON-HONEYCOMB" at bounding box center [561, 350] width 481 height 15
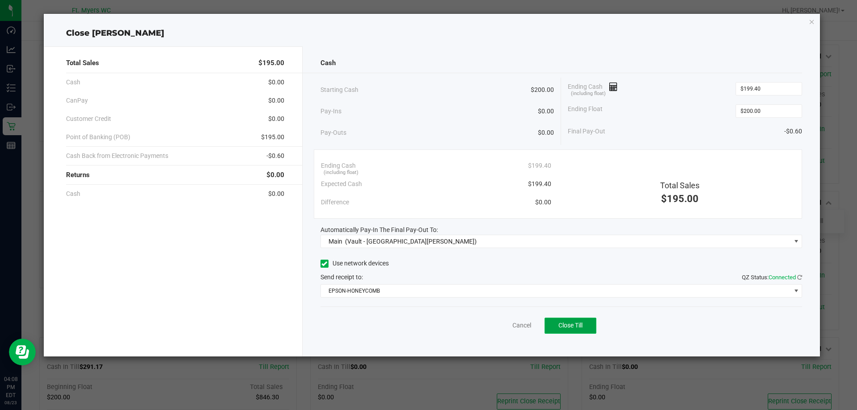
click at [579, 327] on span "Close Till" at bounding box center [570, 325] width 24 height 7
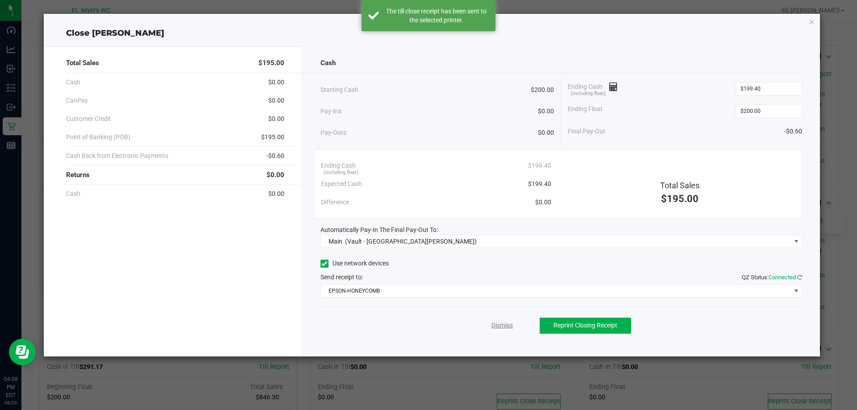
click at [502, 323] on link "Dismiss" at bounding box center [501, 325] width 21 height 9
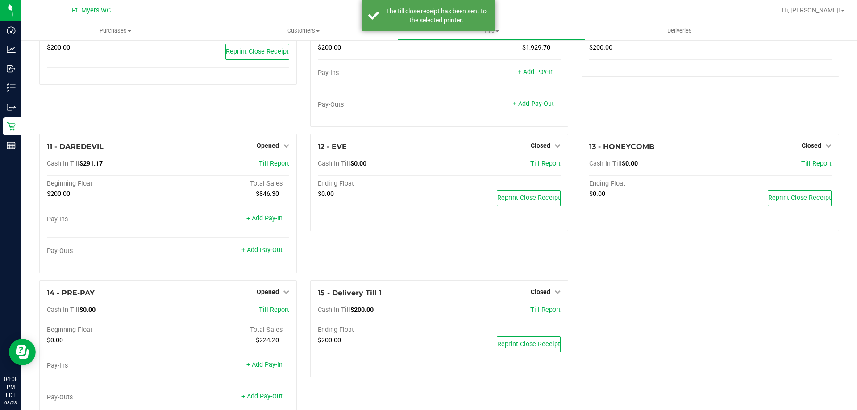
scroll to position [410, 0]
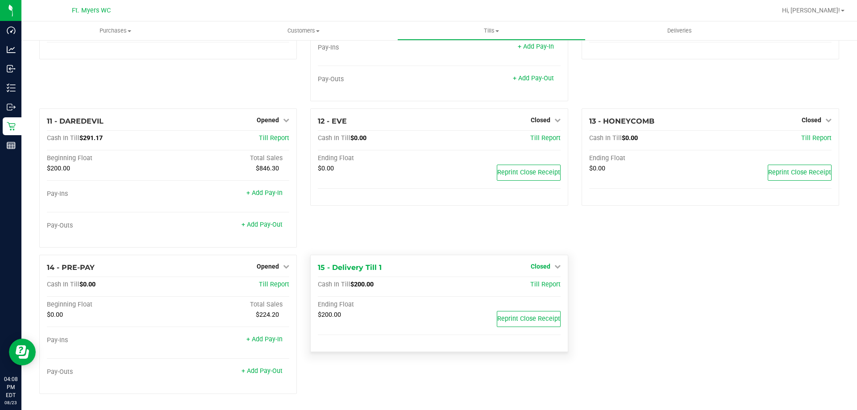
click at [554, 267] on icon at bounding box center [557, 266] width 6 height 6
click at [532, 286] on link "Open Till" at bounding box center [540, 284] width 24 height 7
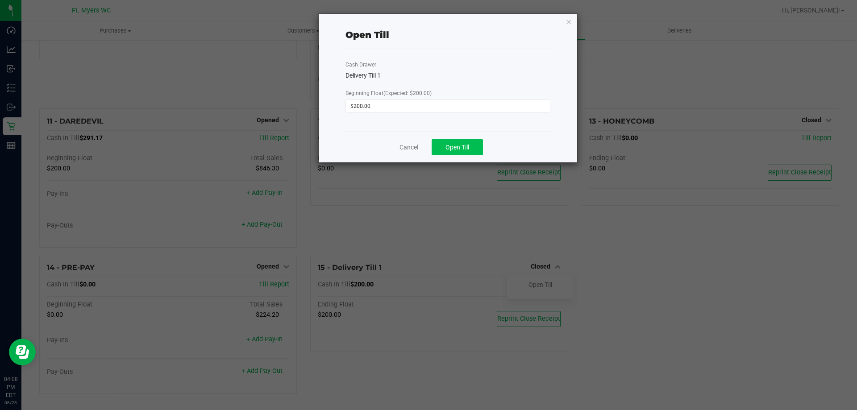
click at [449, 150] on span "Open Till" at bounding box center [457, 147] width 24 height 7
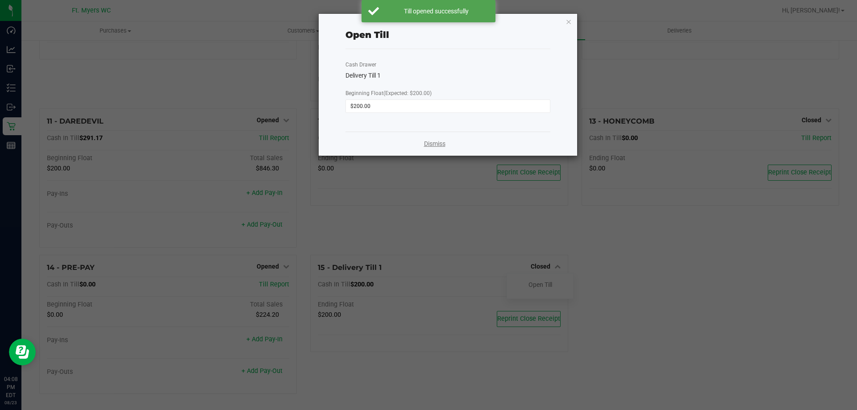
click at [437, 141] on link "Dismiss" at bounding box center [434, 143] width 21 height 9
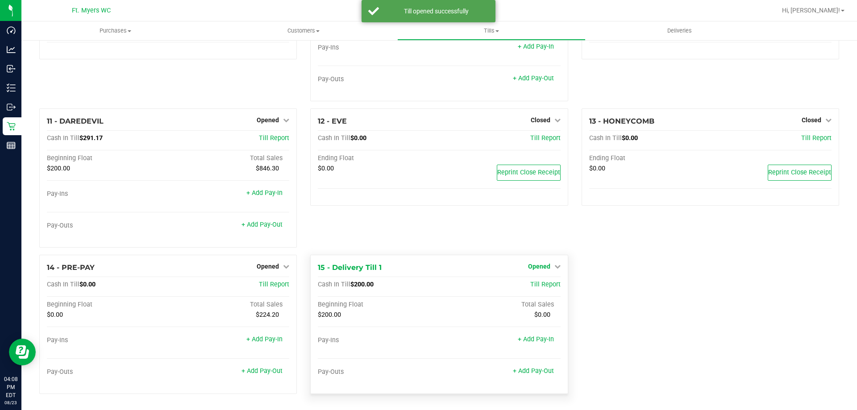
click at [549, 265] on link "Opened" at bounding box center [544, 266] width 33 height 7
click at [541, 284] on link "Close Till" at bounding box center [540, 284] width 24 height 7
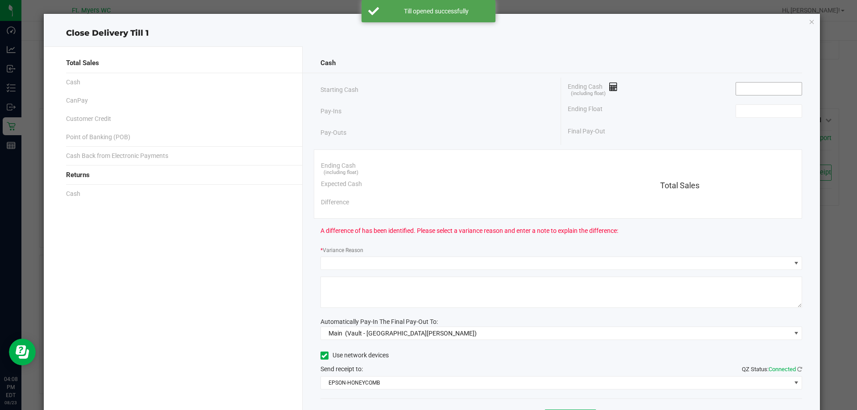
click at [758, 87] on input at bounding box center [769, 89] width 66 height 12
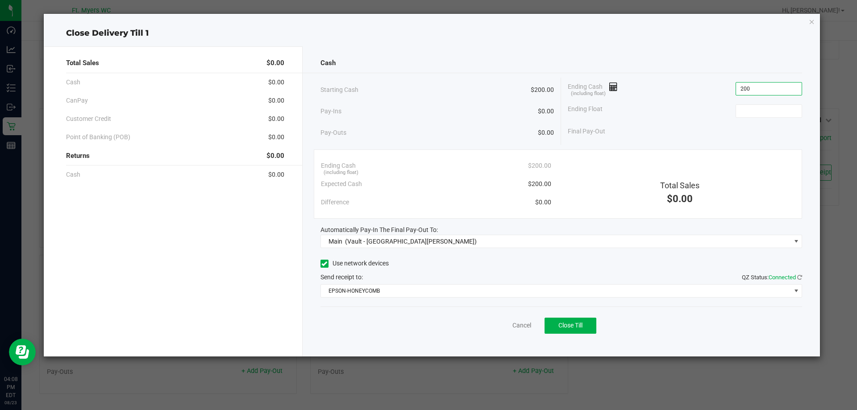
type input "$200.00"
click at [451, 95] on div "Starting Cash $200.00" at bounding box center [437, 90] width 234 height 25
type input "$200.00"
click at [570, 332] on button "Close Till" at bounding box center [571, 326] width 52 height 16
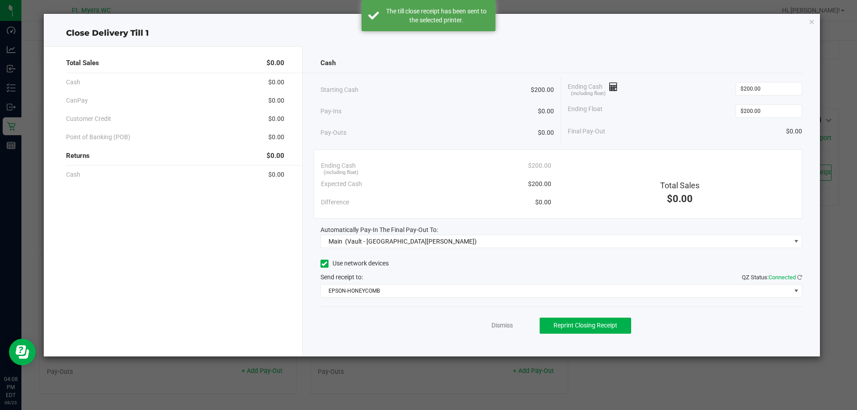
click at [503, 312] on div "Dismiss Reprint Closing Receipt" at bounding box center [561, 324] width 482 height 34
click at [493, 326] on link "Dismiss" at bounding box center [501, 325] width 21 height 9
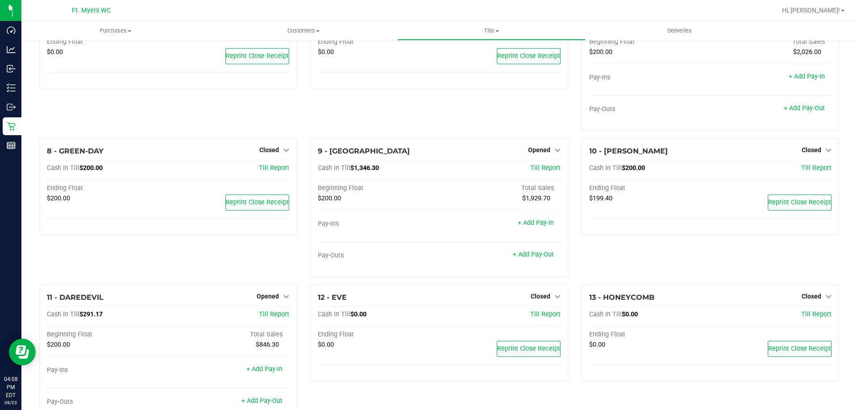
scroll to position [233, 0]
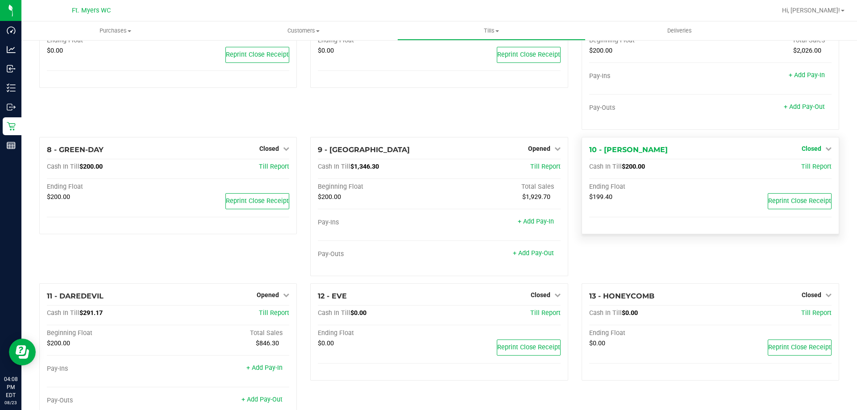
click at [818, 149] on link "Closed" at bounding box center [817, 148] width 30 height 7
click at [589, 213] on div "$199.40 Reprint Close Receipt" at bounding box center [710, 203] width 242 height 20
click at [802, 170] on link "Open Till" at bounding box center [811, 166] width 24 height 7
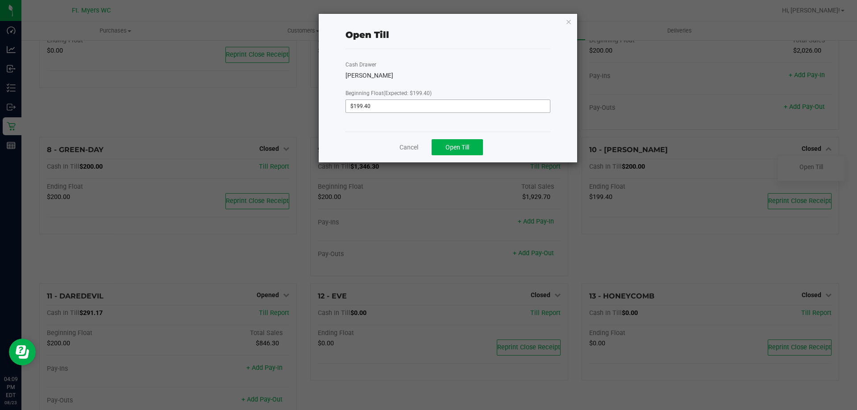
click at [417, 108] on input "$199.40" at bounding box center [448, 106] width 204 height 12
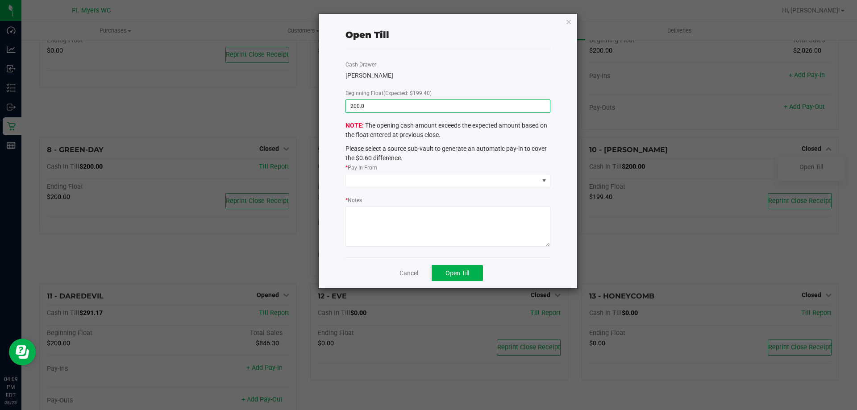
type input "200.00"
click at [403, 274] on link "Cancel" at bounding box center [408, 273] width 19 height 9
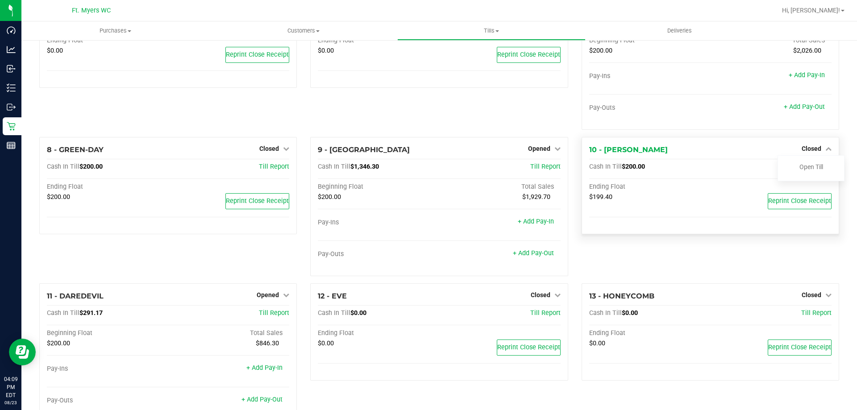
click at [594, 206] on div "$199.40 Reprint Close Receipt" at bounding box center [710, 203] width 242 height 20
click at [753, 188] on div "Ending Float" at bounding box center [710, 188] width 242 height 10
click at [719, 235] on div "10 - [PERSON_NAME] Closed Open Till Cash In Till $200.00 Till Report Ending Flo…" at bounding box center [711, 186] width 258 height 98
click at [691, 258] on div "10 - [PERSON_NAME] Closed Open Till Cash In Till $200.00 Till Report Ending Flo…" at bounding box center [710, 210] width 271 height 146
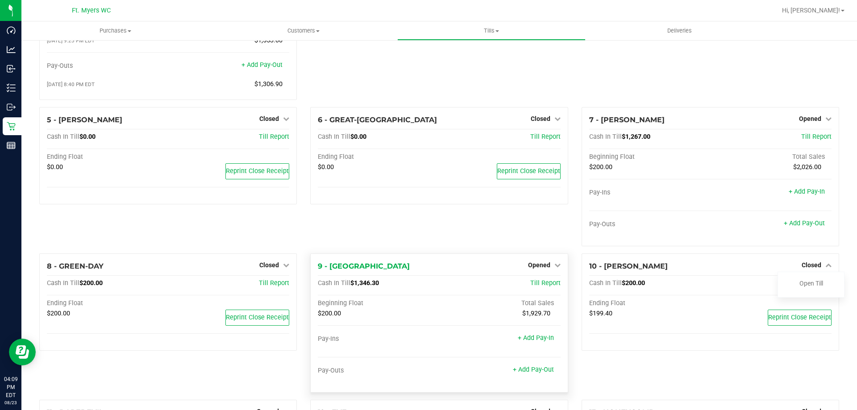
scroll to position [179, 0]
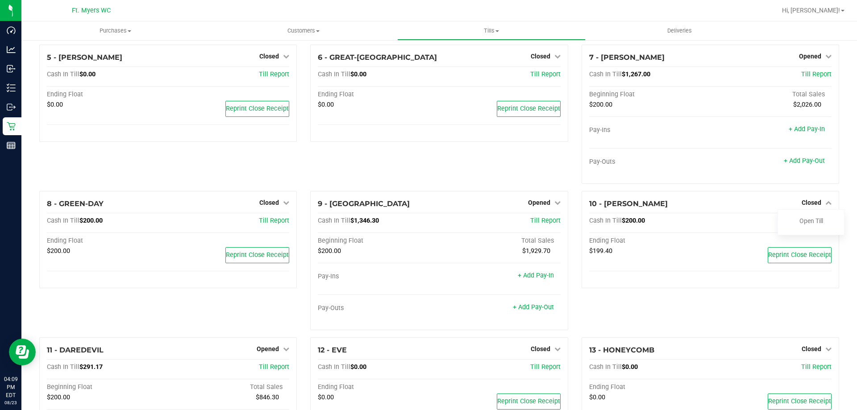
click at [570, 163] on div "6 - GREAT-BRITAIN Closed Open Till Cash In Till $0.00 Till Report Ending Float …" at bounding box center [439, 118] width 271 height 146
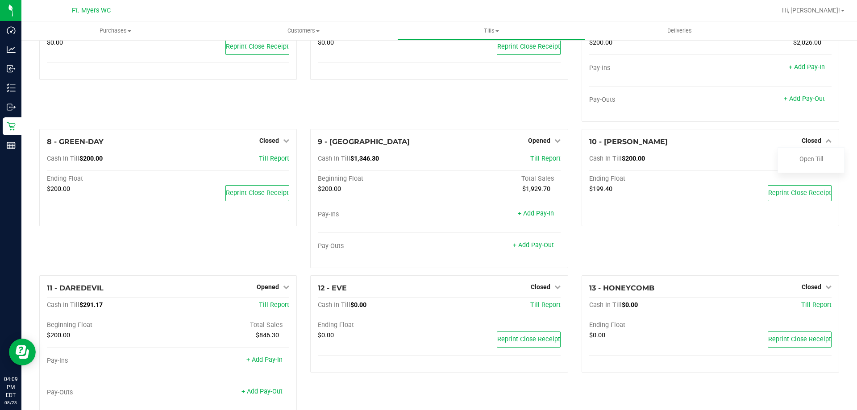
scroll to position [312, 0]
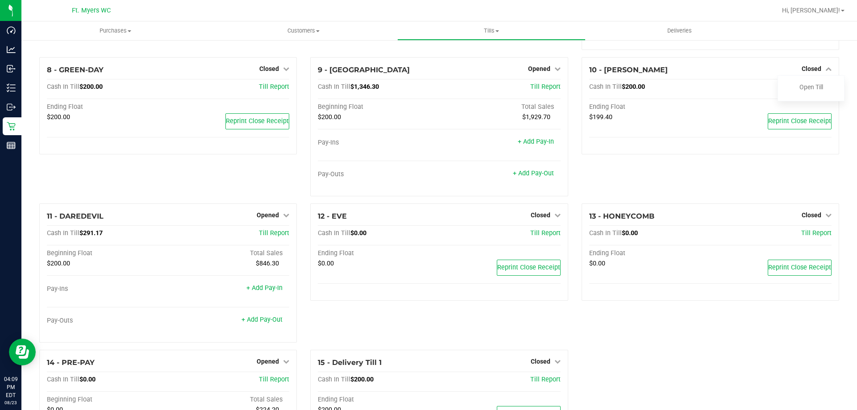
click at [570, 163] on div "9 - [PERSON_NAME] Opened Close Till Cash In Till $1,346.30 Till Report Beginnin…" at bounding box center [439, 130] width 271 height 146
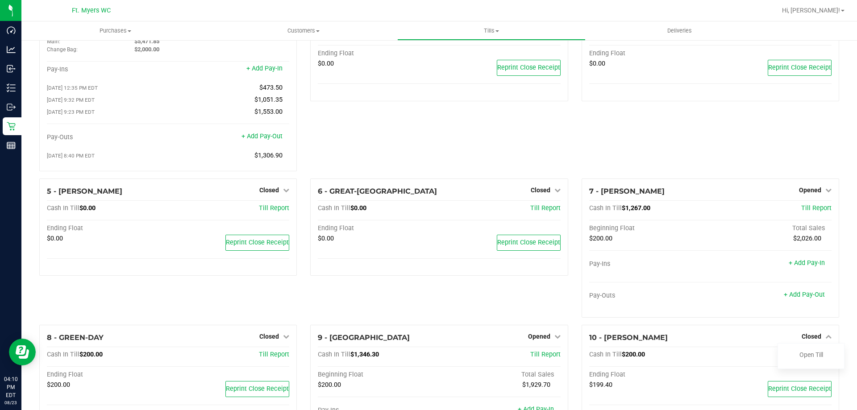
scroll to position [223, 0]
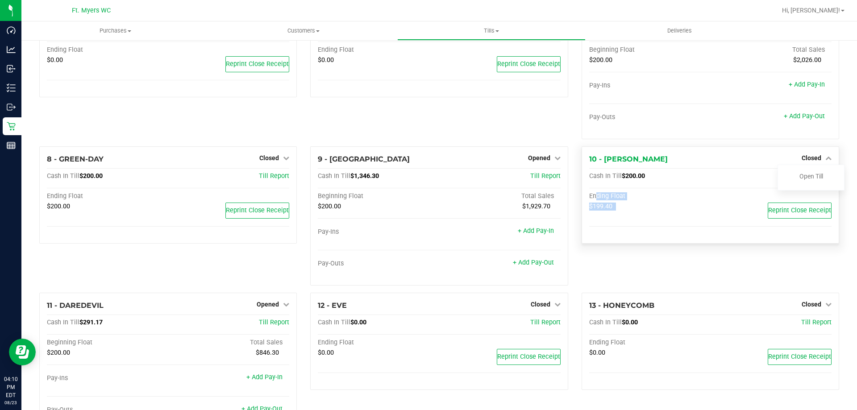
drag, startPoint x: 617, startPoint y: 212, endPoint x: 587, endPoint y: 200, distance: 31.8
click at [589, 200] on div "Ending Float $199.40 Reprint Close Receipt" at bounding box center [710, 207] width 242 height 30
click at [589, 200] on div "Ending Float" at bounding box center [649, 196] width 121 height 8
click at [591, 200] on div "Ending Float" at bounding box center [649, 196] width 121 height 8
click at [807, 175] on link "Open Till" at bounding box center [811, 176] width 24 height 7
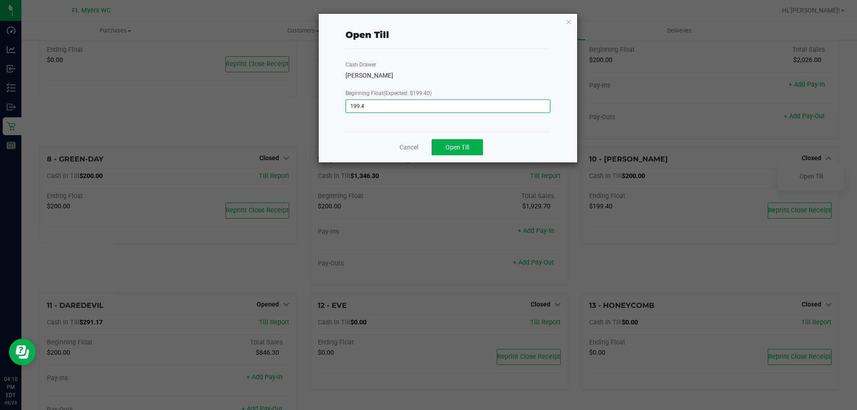
click at [480, 112] on input "199.4" at bounding box center [448, 106] width 204 height 12
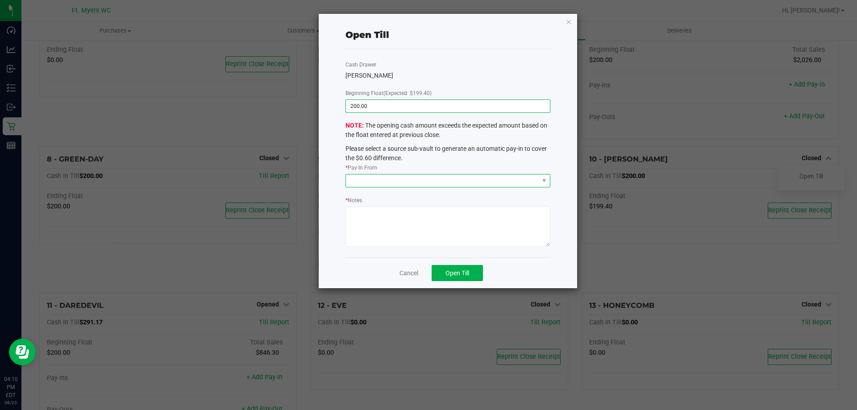
type input "$200.00"
click at [411, 175] on span at bounding box center [442, 181] width 193 height 12
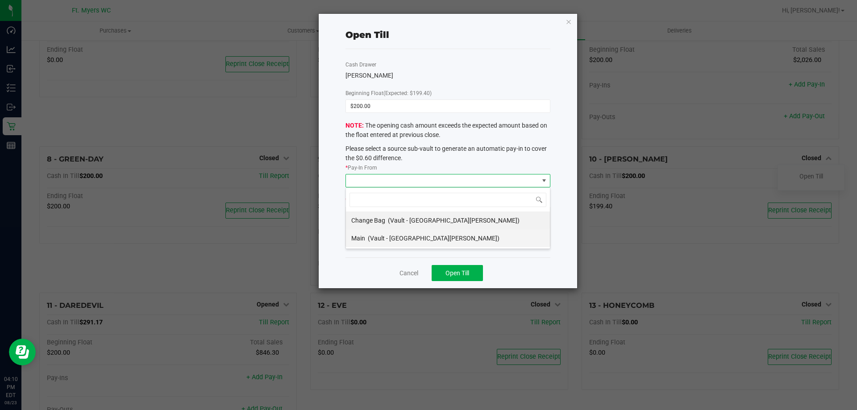
click at [393, 240] on span "(Vault - [GEOGRAPHIC_DATA][PERSON_NAME])" at bounding box center [434, 238] width 132 height 7
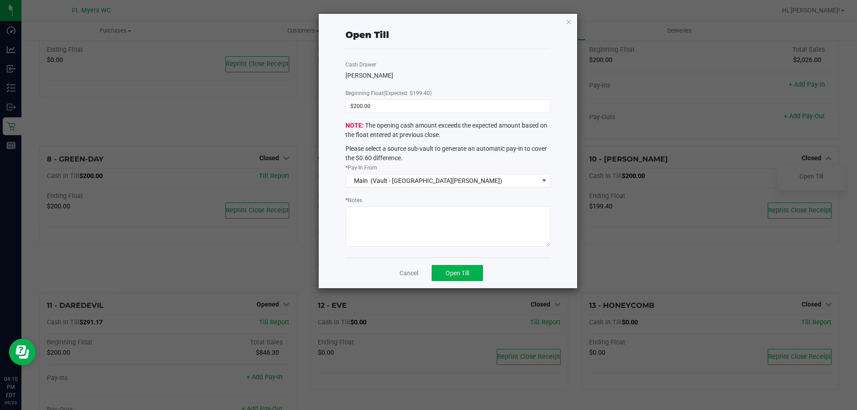
click at [403, 222] on textarea "* Notes" at bounding box center [447, 227] width 205 height 40
type textarea "[PERSON_NAME] only had 1 transaction and 60 cents cash back was given."
click at [469, 274] on span "Open Till" at bounding box center [457, 273] width 24 height 7
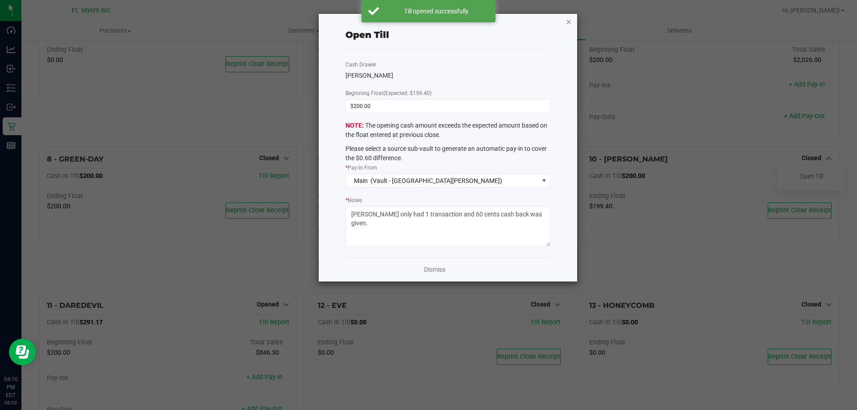
click at [569, 22] on icon "button" at bounding box center [569, 21] width 6 height 11
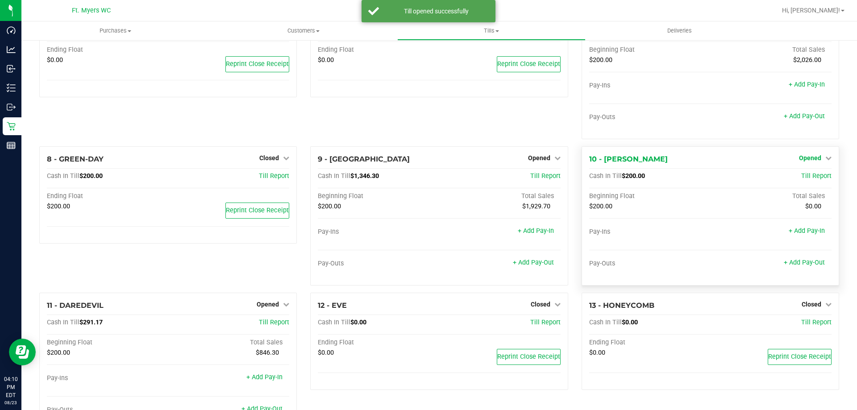
click at [810, 160] on span "Opened" at bounding box center [810, 157] width 22 height 7
click at [805, 179] on link "Close Till" at bounding box center [811, 176] width 24 height 7
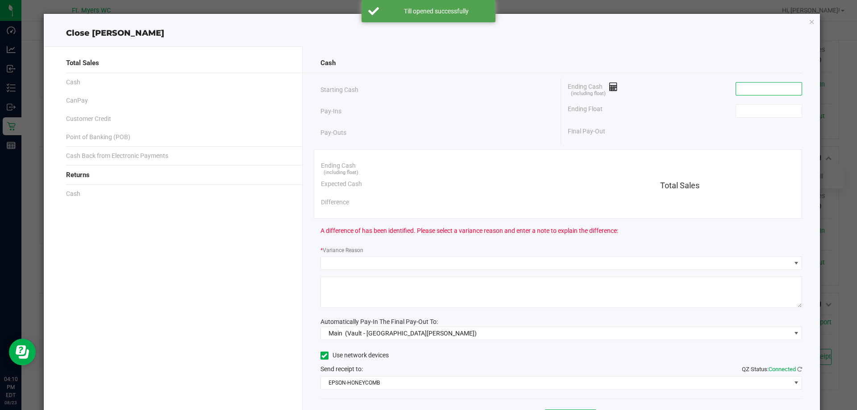
click at [740, 87] on input at bounding box center [769, 89] width 66 height 12
type input "$200.00"
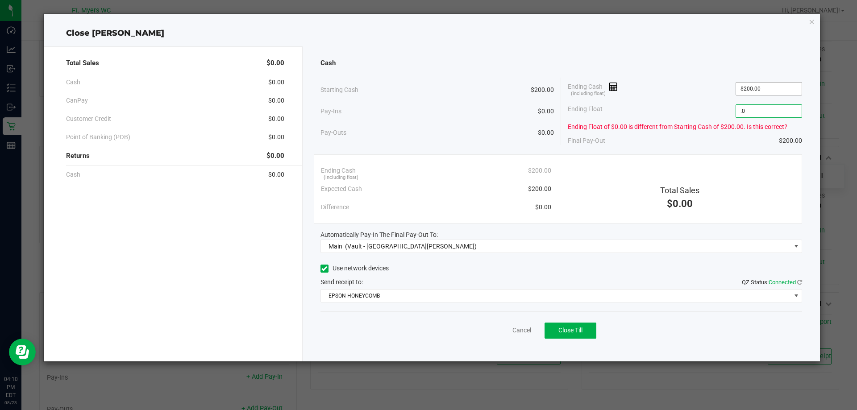
type input "."
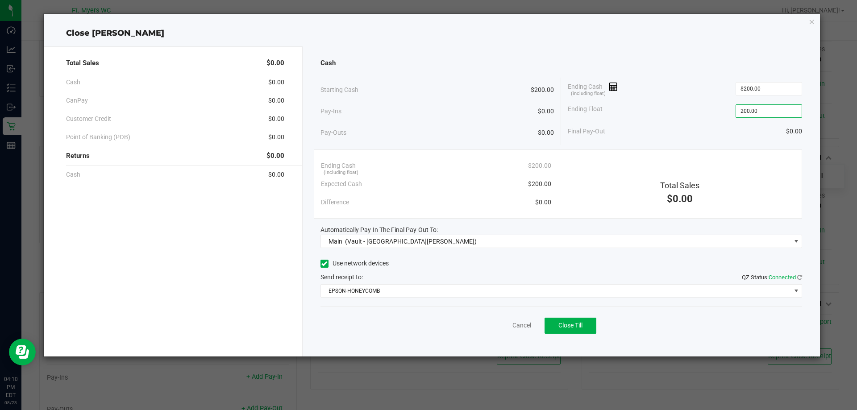
type input "$200.00"
click at [500, 95] on div "Starting Cash $200.00" at bounding box center [437, 90] width 234 height 25
click at [570, 318] on button "Close Till" at bounding box center [571, 326] width 52 height 16
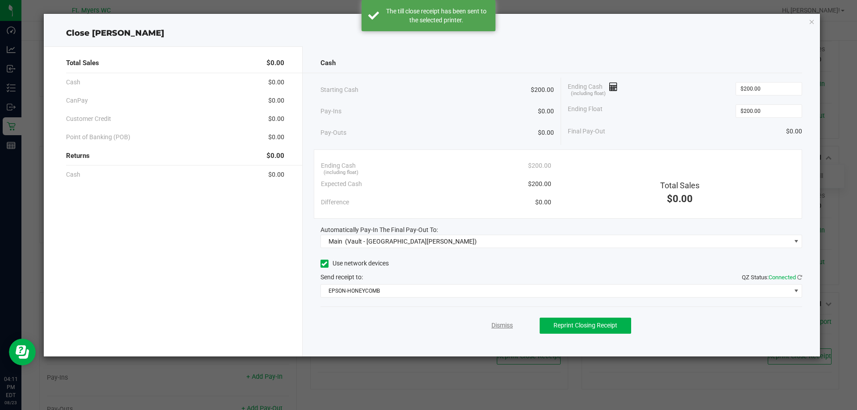
click at [504, 324] on link "Dismiss" at bounding box center [501, 325] width 21 height 9
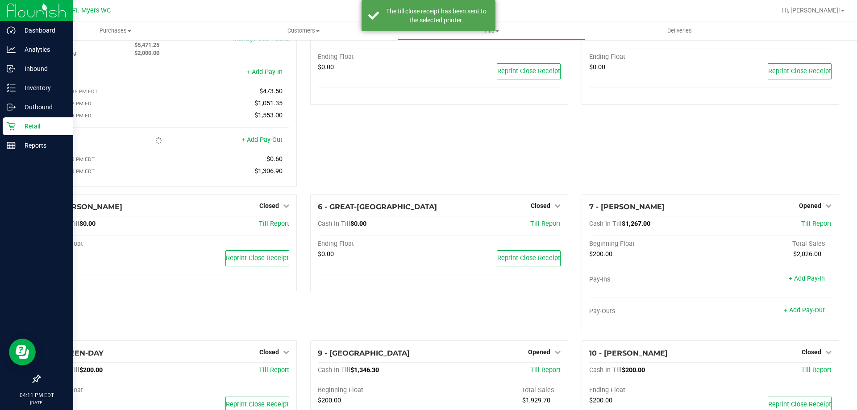
scroll to position [0, 0]
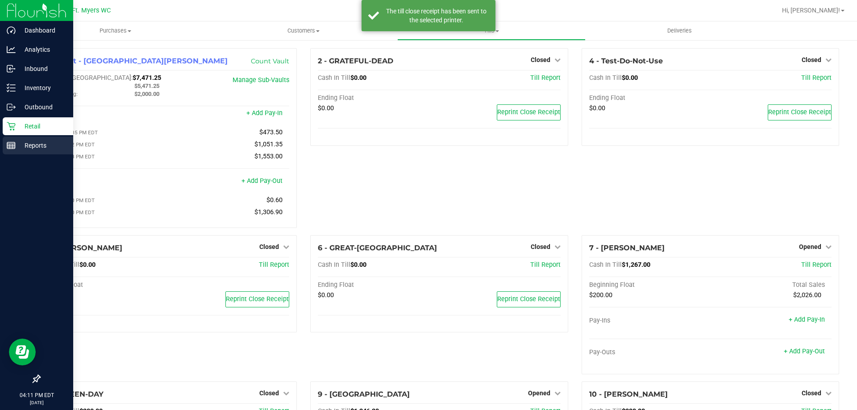
click at [32, 142] on p "Reports" at bounding box center [43, 145] width 54 height 11
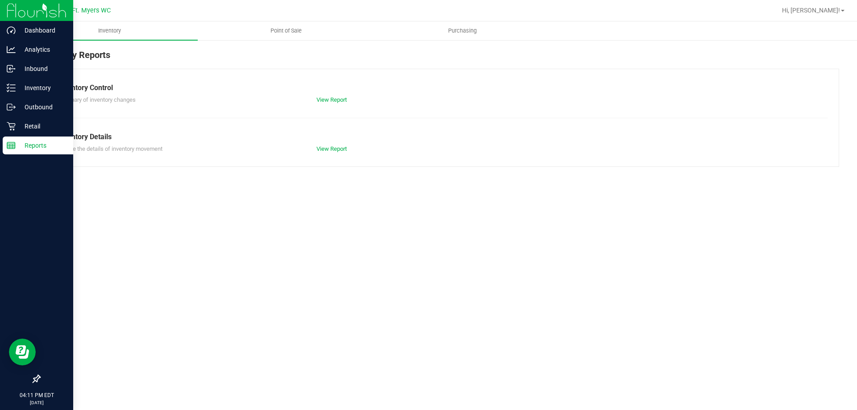
click at [32, 142] on p "Reports" at bounding box center [43, 145] width 54 height 11
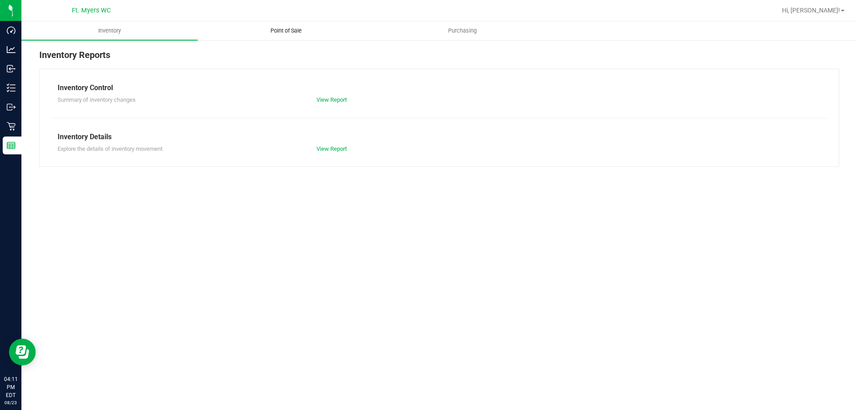
click at [300, 28] on span "Point of Sale" at bounding box center [285, 31] width 55 height 8
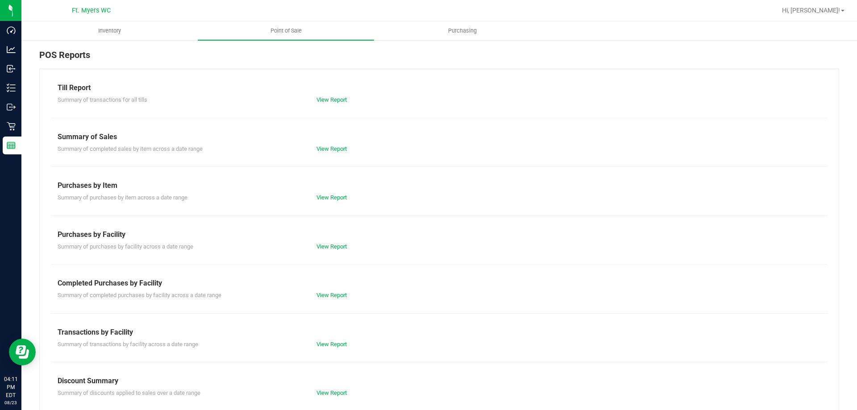
click at [339, 339] on div "Summary of transactions by facility across a date range View Report" at bounding box center [439, 343] width 777 height 11
click at [341, 347] on link "View Report" at bounding box center [331, 344] width 30 height 7
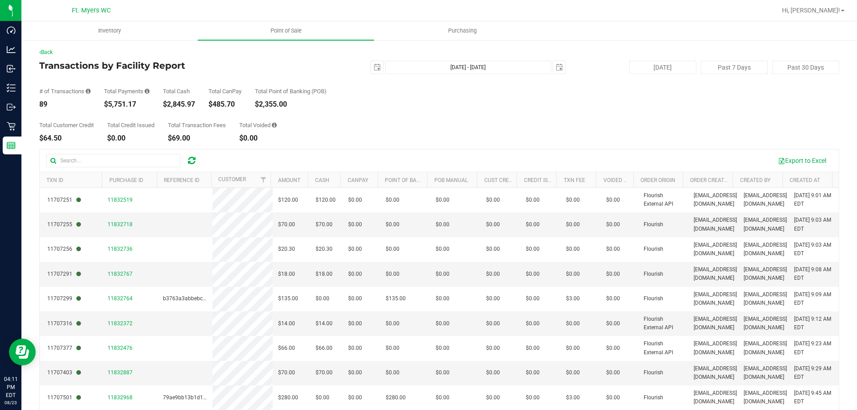
drag, startPoint x: 195, startPoint y: 104, endPoint x: 167, endPoint y: 87, distance: 32.7
click at [167, 87] on div "# of Transactions 89 Total Payments $5,751.17 Total Cash $2,845.97 Total CanPay…" at bounding box center [439, 91] width 800 height 34
drag, startPoint x: 163, startPoint y: 87, endPoint x: 195, endPoint y: 104, distance: 36.5
click at [195, 104] on div "# of Transactions 89 Total Payments $5,751.17 Total Cash $2,845.97 Total CanPay…" at bounding box center [439, 91] width 800 height 34
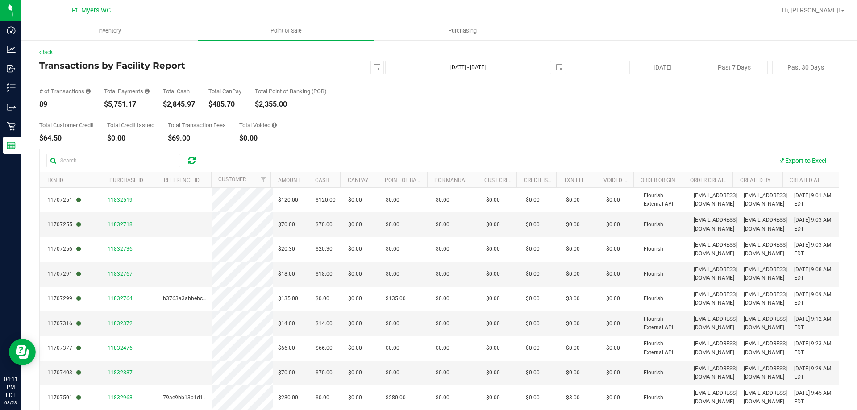
click at [195, 104] on div "$2,845.97" at bounding box center [179, 104] width 32 height 7
